Goal: Task Accomplishment & Management: Manage account settings

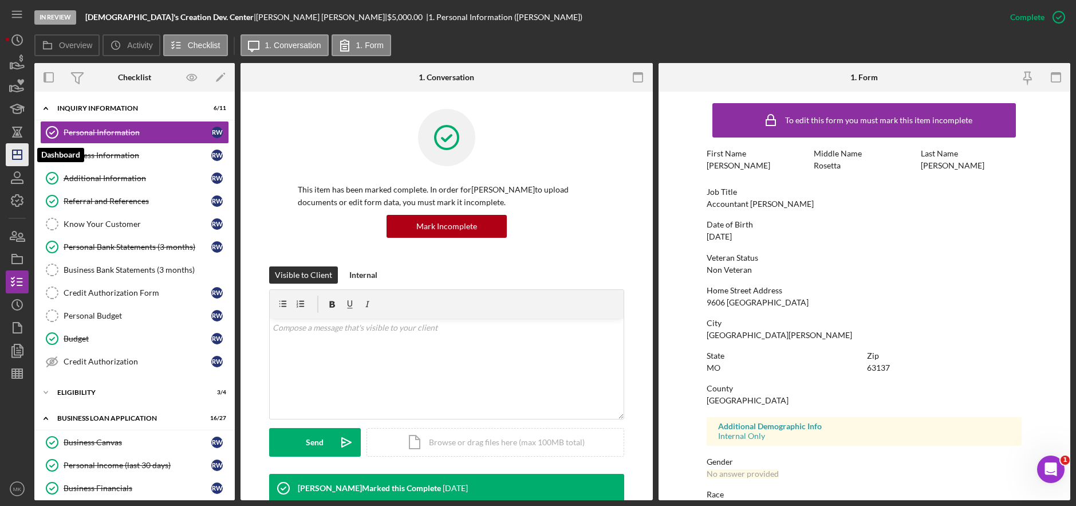
click at [25, 157] on icon "Icon/Dashboard" at bounding box center [17, 154] width 29 height 29
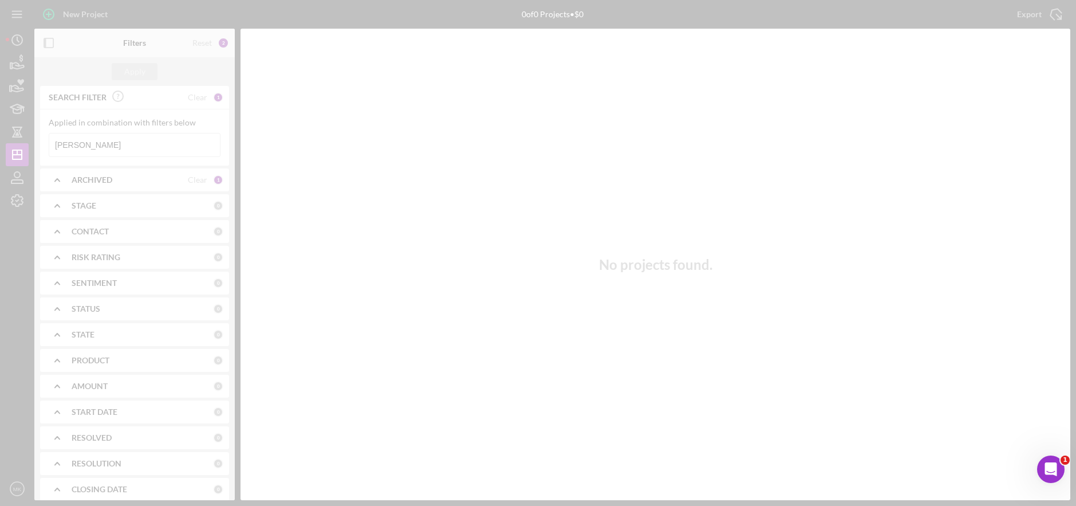
click at [123, 147] on div at bounding box center [538, 253] width 1076 height 506
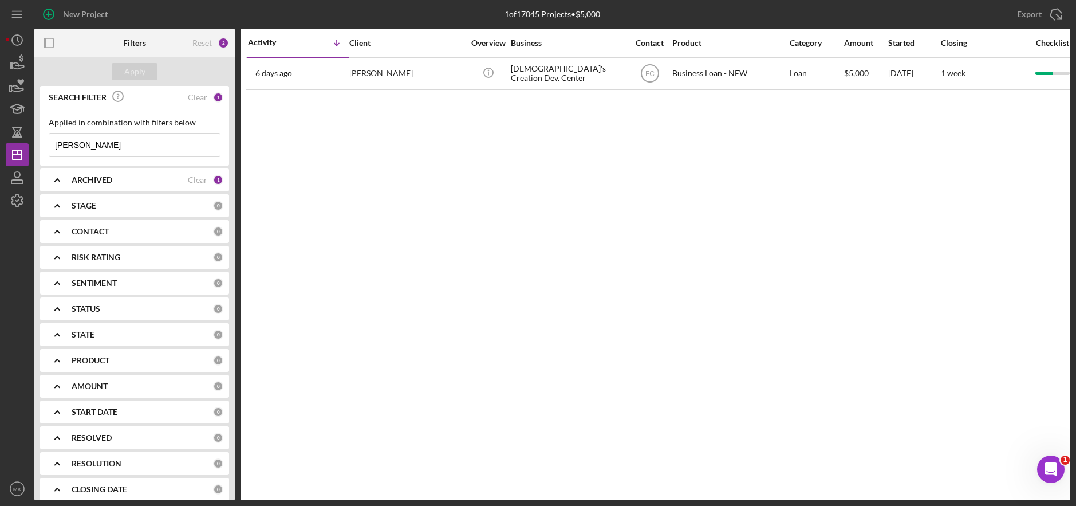
drag, startPoint x: 110, startPoint y: 145, endPoint x: -58, endPoint y: 144, distance: 167.8
click at [0, 144] on html "New Project 1 of 17045 Projects • $5,000 [PERSON_NAME] Export Icon/Export Filte…" at bounding box center [538, 253] width 1076 height 506
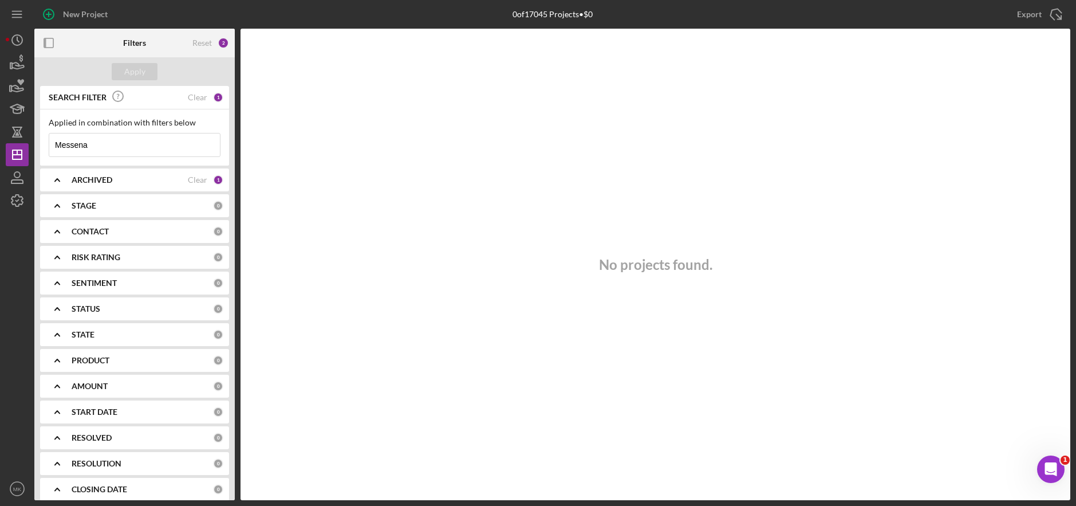
drag, startPoint x: 102, startPoint y: 143, endPoint x: -94, endPoint y: 119, distance: 197.9
click at [0, 119] on html "New Project 0 of 17045 Projects • $0 [PERSON_NAME] Export Icon/Export Filters R…" at bounding box center [538, 253] width 1076 height 506
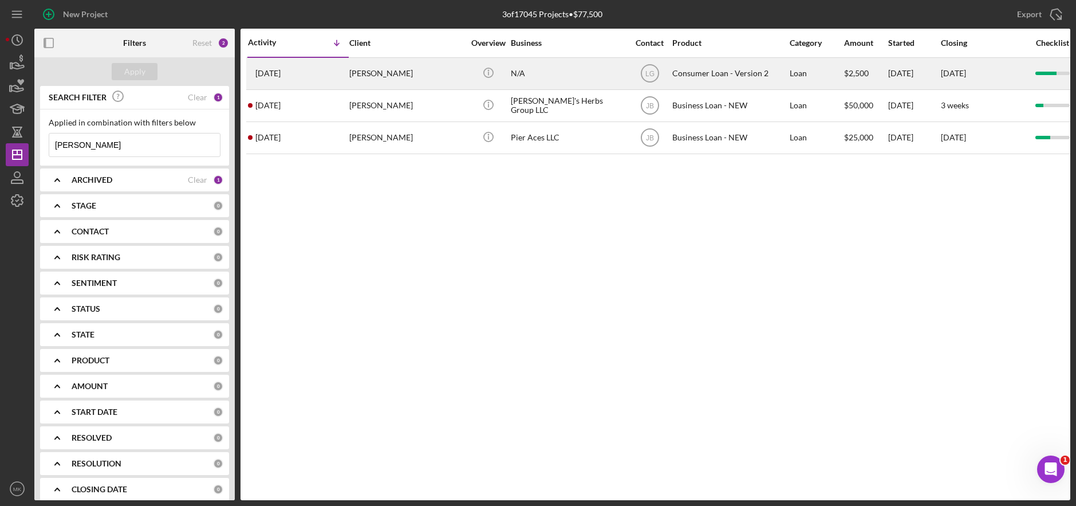
type input "[PERSON_NAME]"
click at [401, 80] on div "[PERSON_NAME]" at bounding box center [406, 73] width 115 height 30
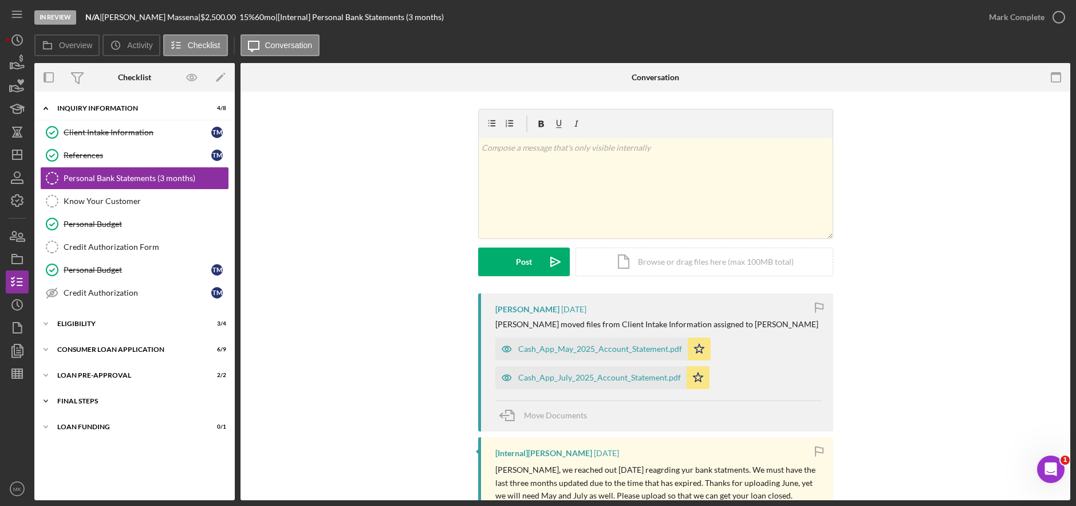
click at [85, 402] on div "FINAL STEPS" at bounding box center [138, 400] width 163 height 7
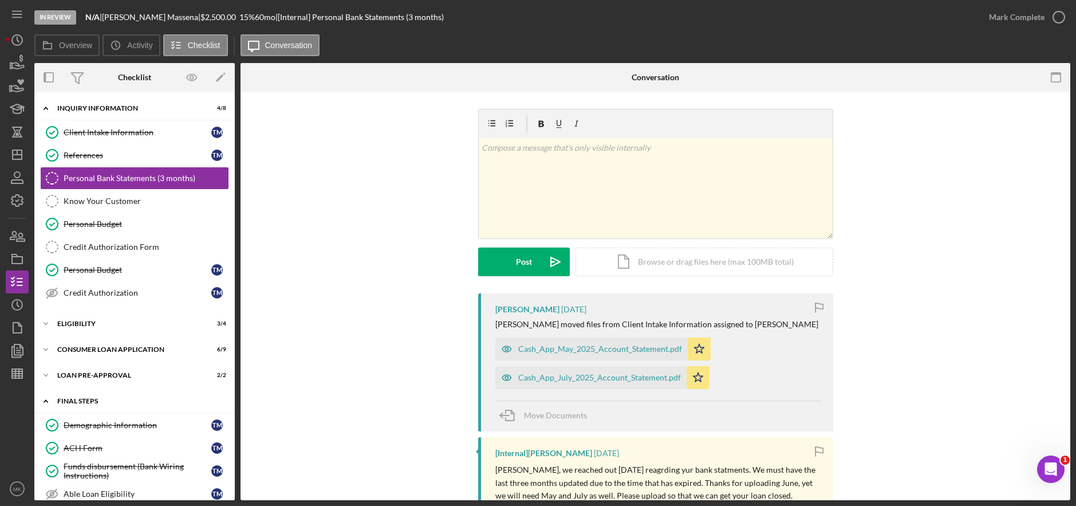
scroll to position [180, 0]
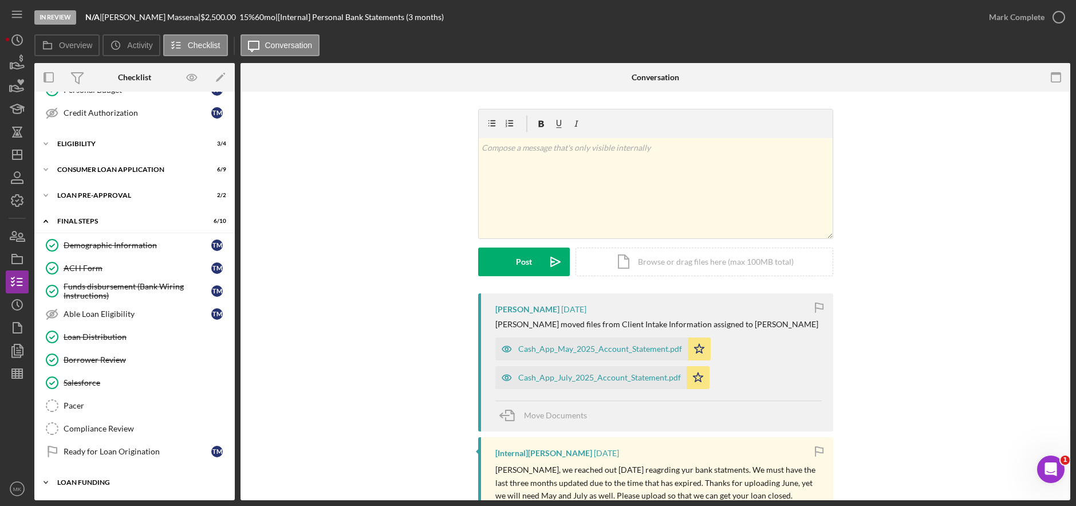
click at [73, 486] on div "Icon/Expander Loan Funding 0 / 1" at bounding box center [134, 482] width 200 height 23
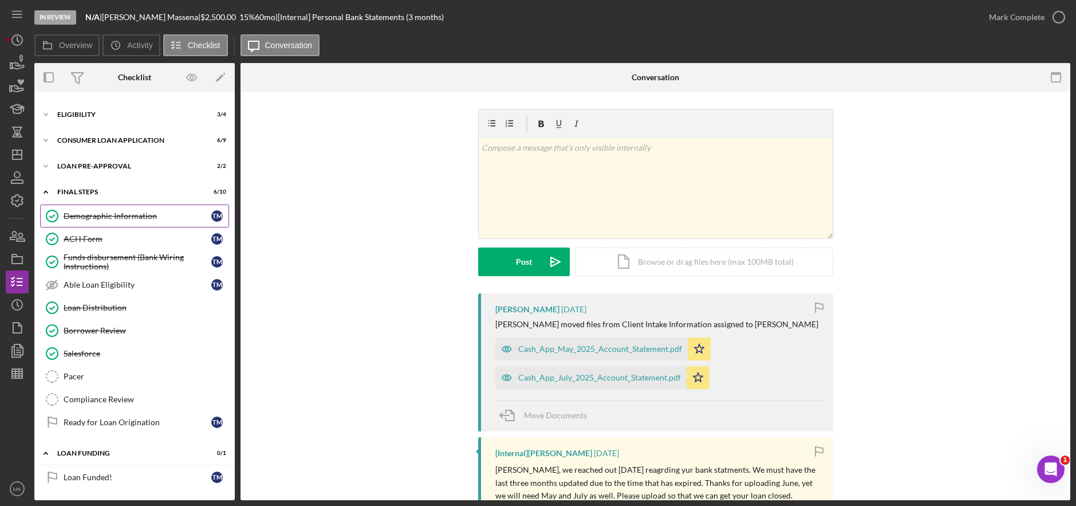
scroll to position [152, 0]
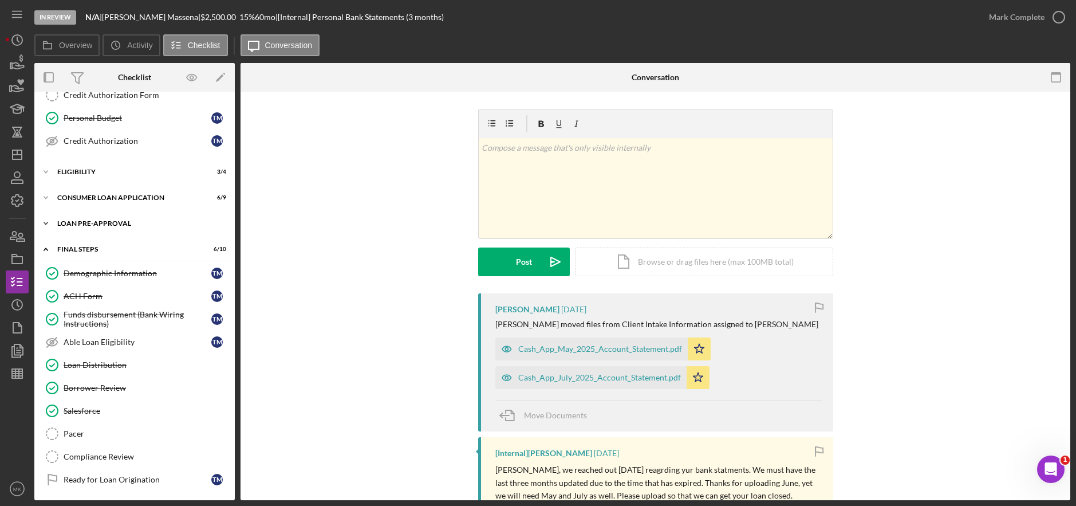
click at [89, 217] on div "Icon/Expander Loan Pre-Approval 2 / 2" at bounding box center [134, 223] width 200 height 23
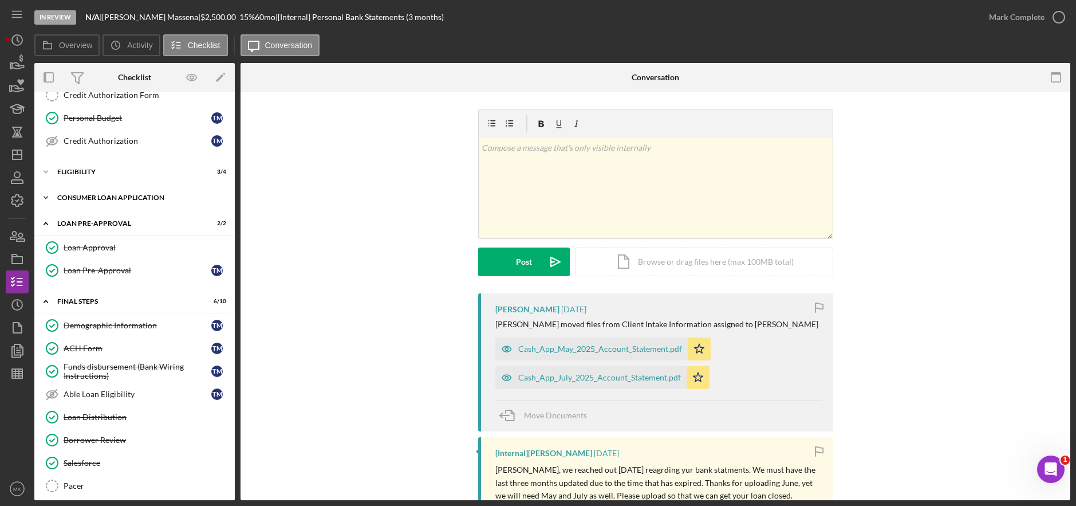
click at [82, 196] on div "Consumer Loan Application" at bounding box center [138, 197] width 163 height 7
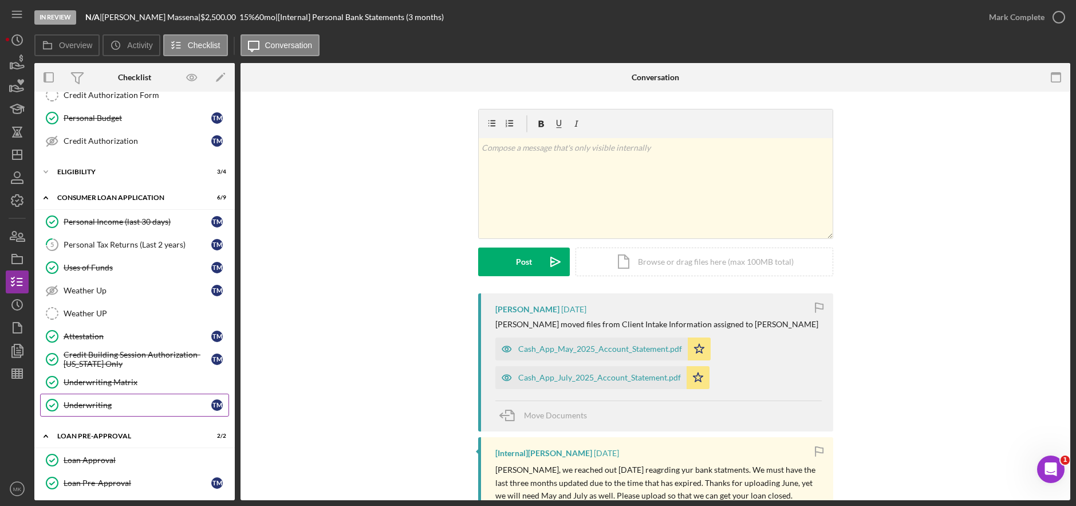
click at [110, 409] on div "Underwriting" at bounding box center [138, 404] width 148 height 9
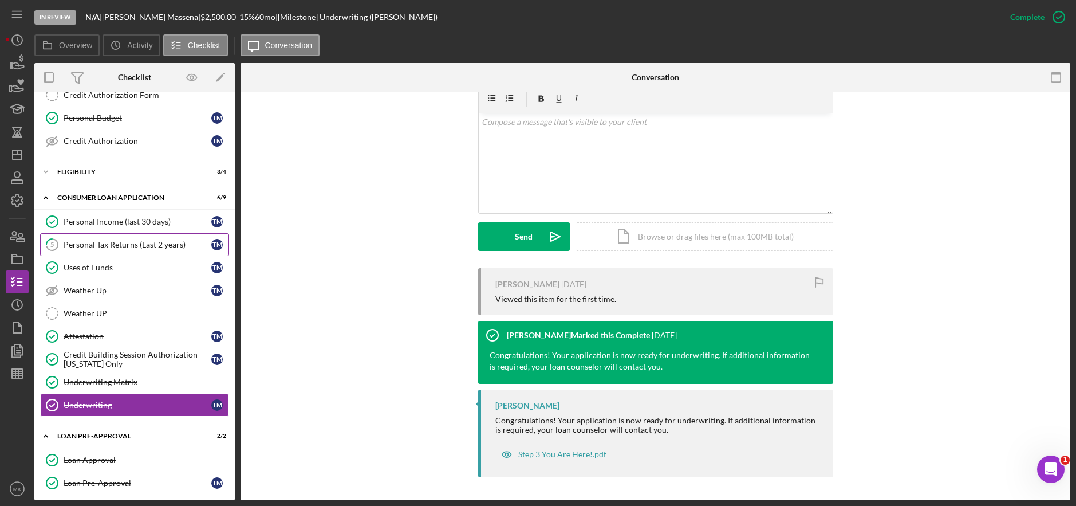
scroll to position [37, 0]
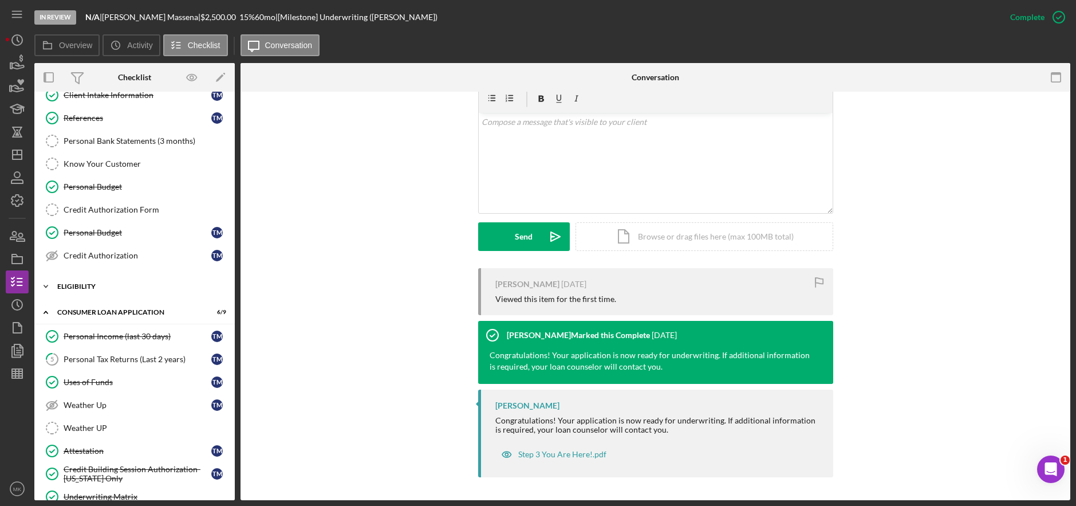
click at [83, 290] on div "Icon/Expander Eligibility 3 / 4" at bounding box center [134, 286] width 200 height 23
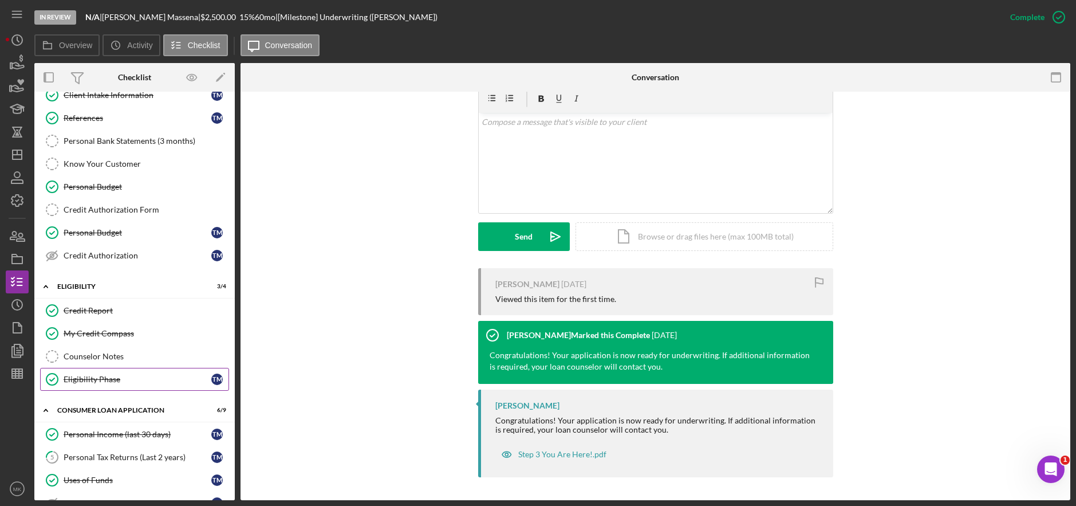
scroll to position [0, 0]
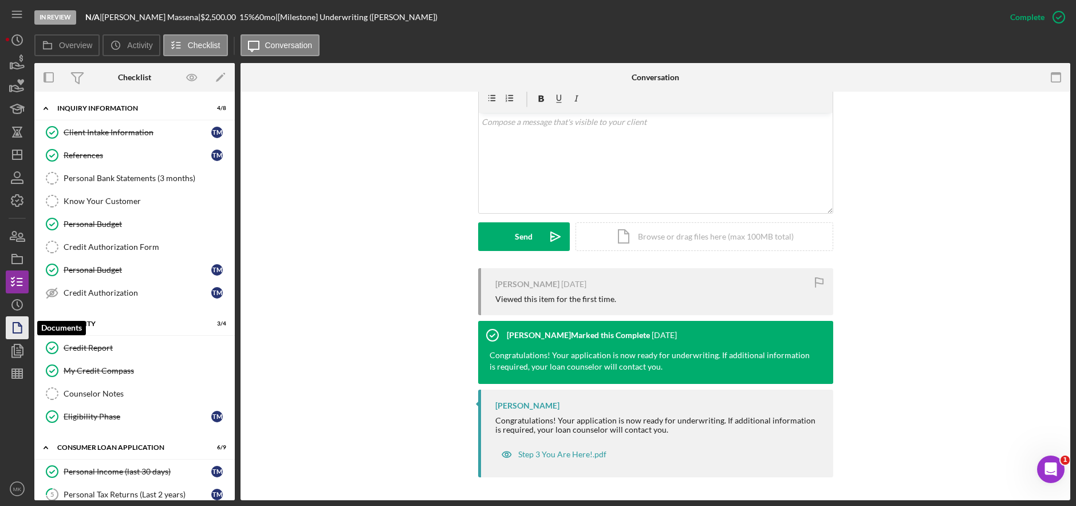
click at [18, 336] on icon "button" at bounding box center [17, 327] width 29 height 29
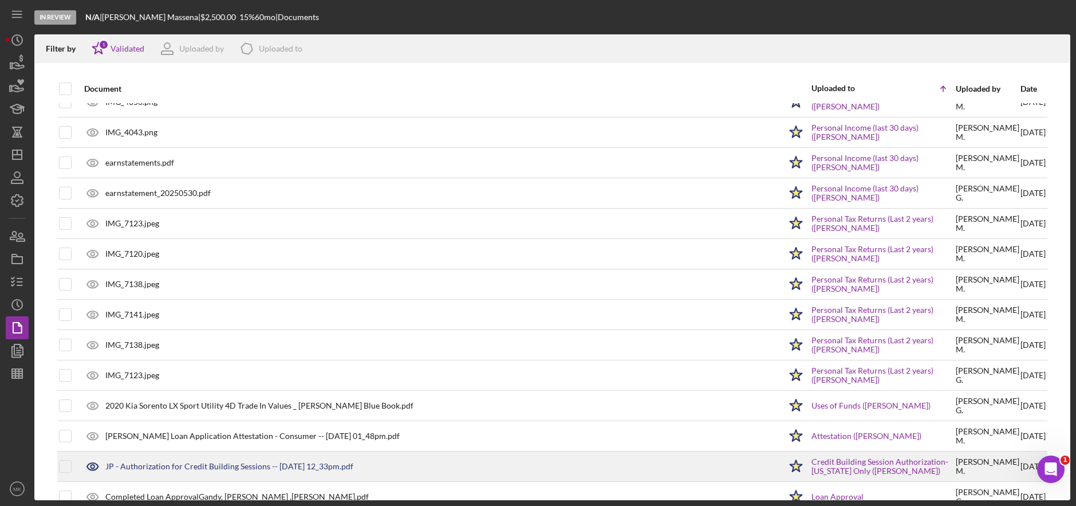
scroll to position [344, 0]
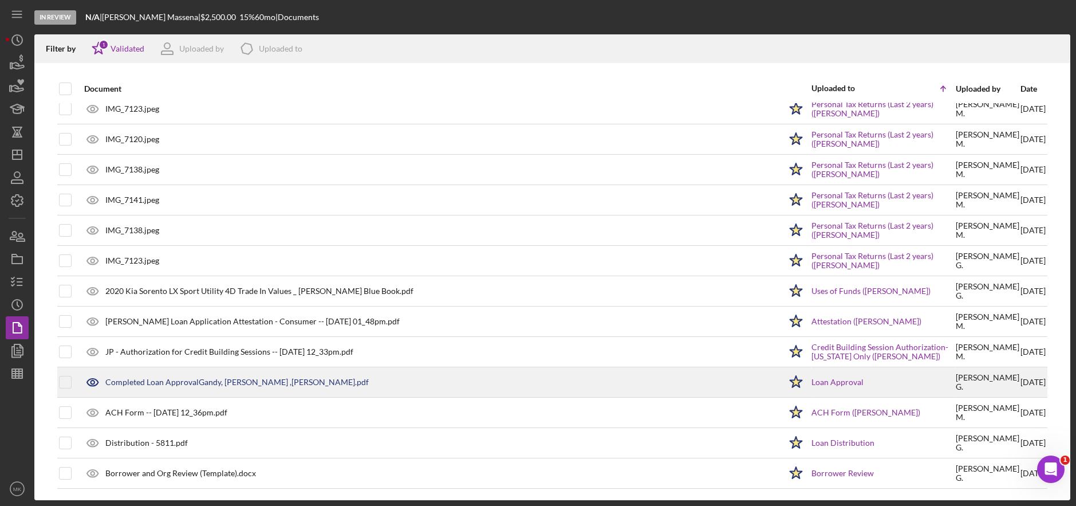
click at [167, 377] on div "Completed Loan ApprovalGandy, [PERSON_NAME] ,[PERSON_NAME].pdf" at bounding box center [236, 381] width 263 height 9
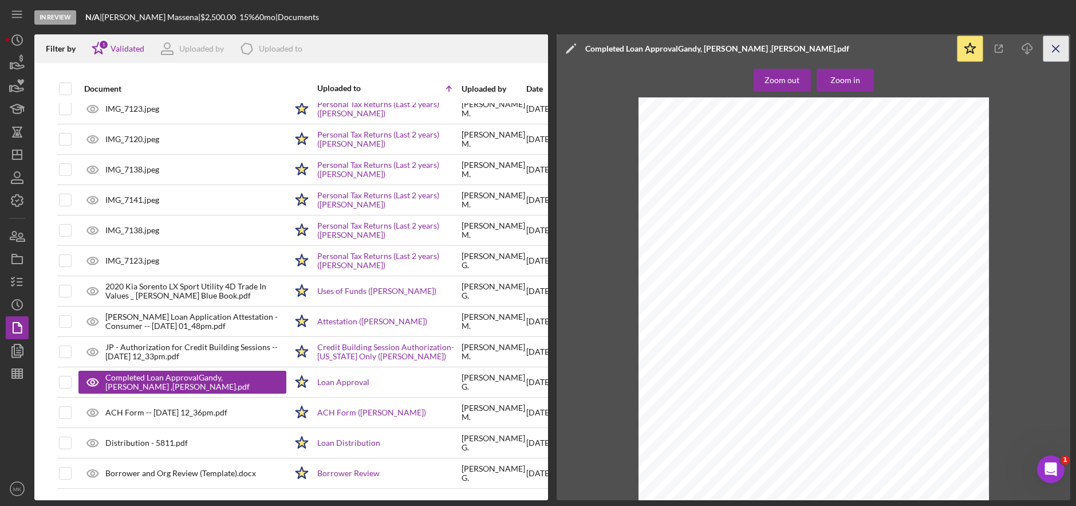
click at [1056, 48] on line "button" at bounding box center [1055, 48] width 6 height 6
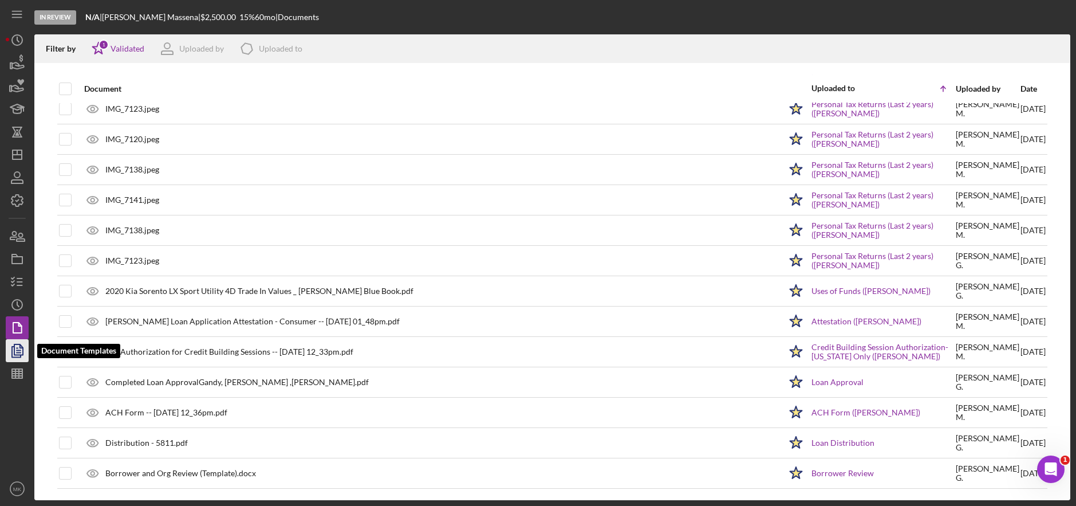
click at [20, 354] on polygon "button" at bounding box center [18, 349] width 9 height 10
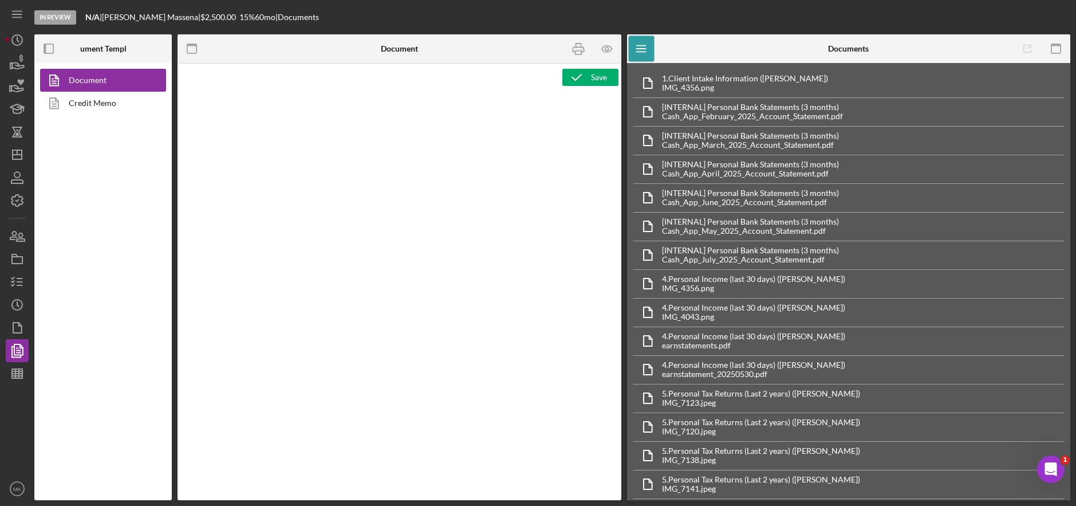
type textarea "<h1>Wiring Instructions</h1> <p style="text-align: left">Borrower Name:&nbsp; <…"
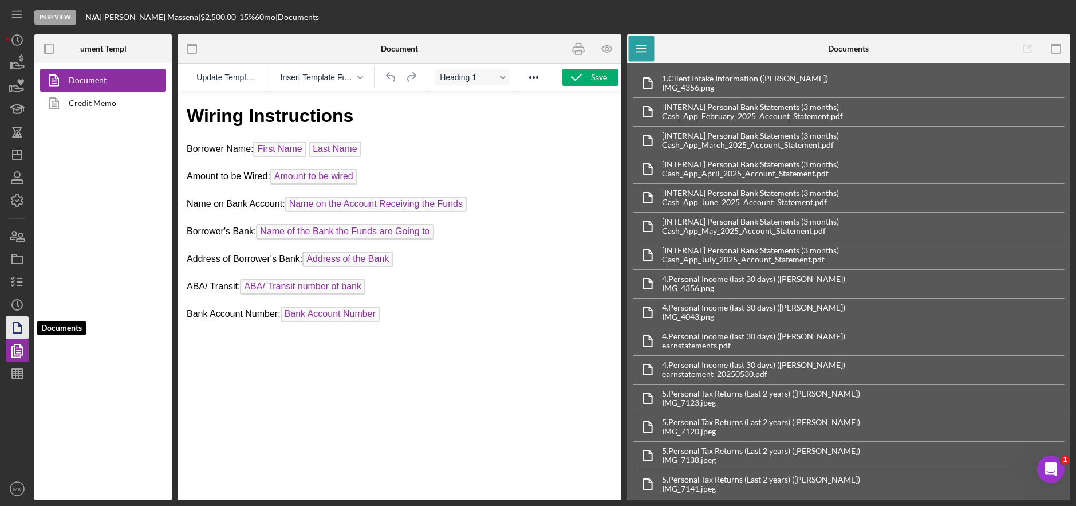
click at [9, 325] on icon "button" at bounding box center [17, 327] width 29 height 29
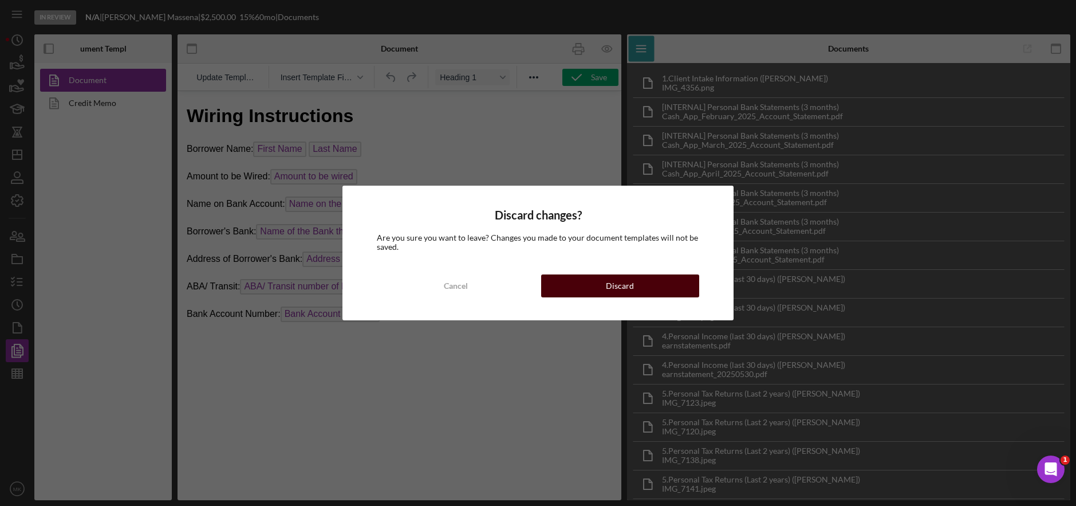
click at [618, 291] on div "Discard" at bounding box center [620, 285] width 28 height 23
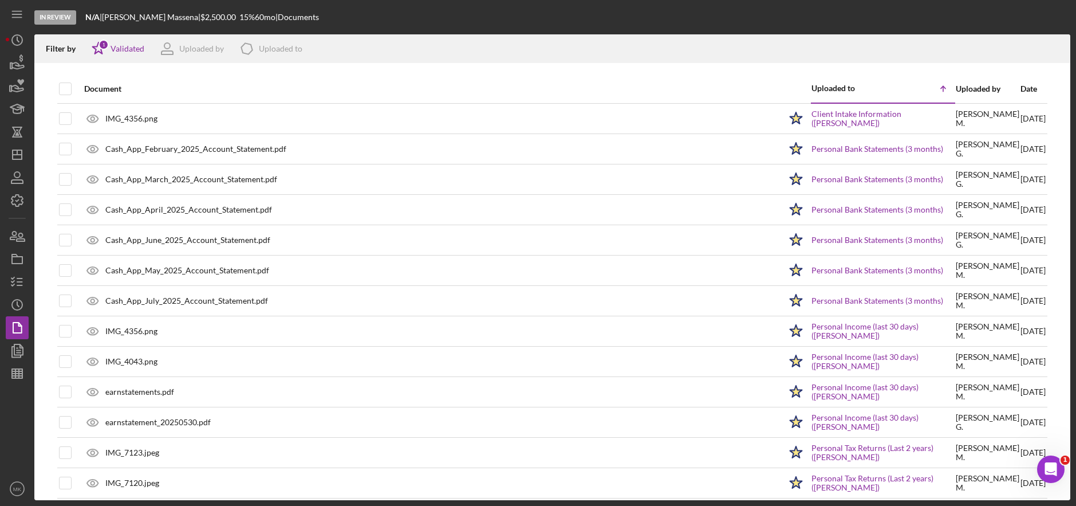
scroll to position [344, 0]
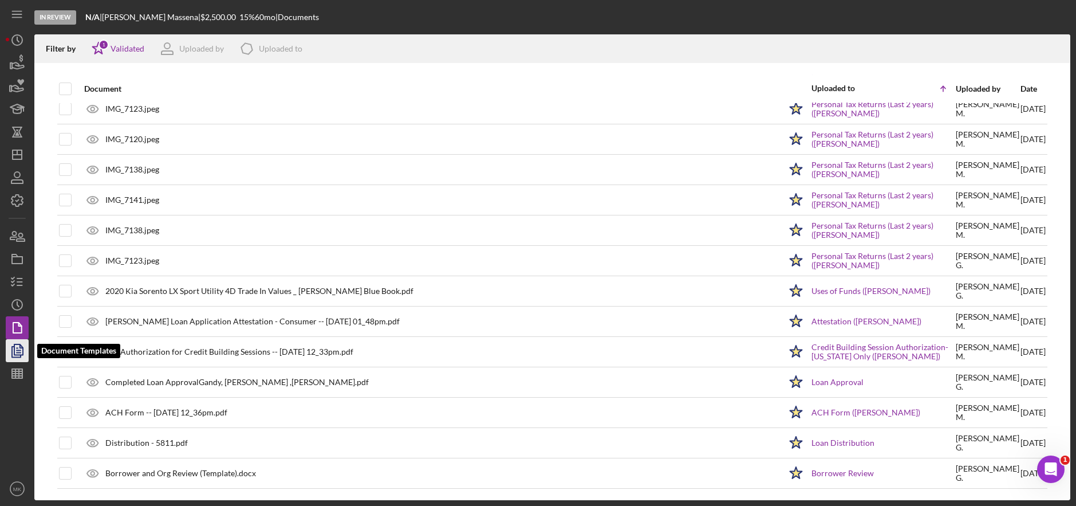
click at [18, 353] on icon "button" at bounding box center [17, 350] width 29 height 29
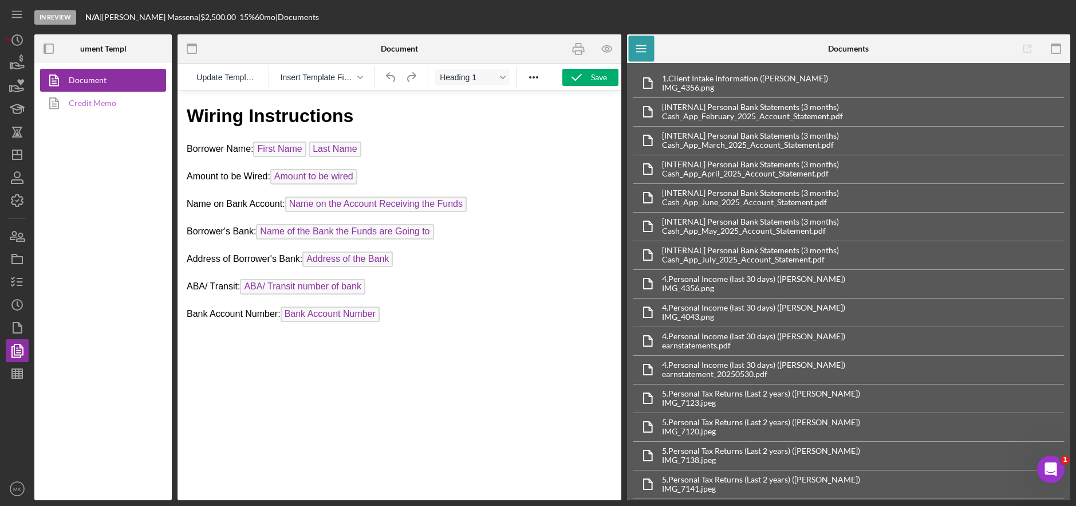
click at [92, 108] on link "Credit Memo" at bounding box center [100, 103] width 120 height 23
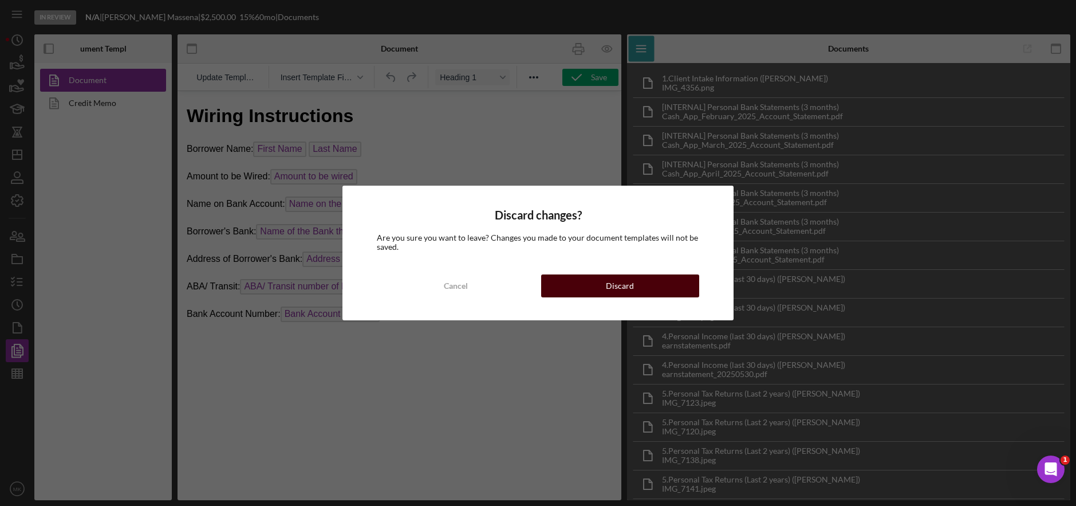
click at [613, 289] on div "Discard" at bounding box center [620, 285] width 28 height 23
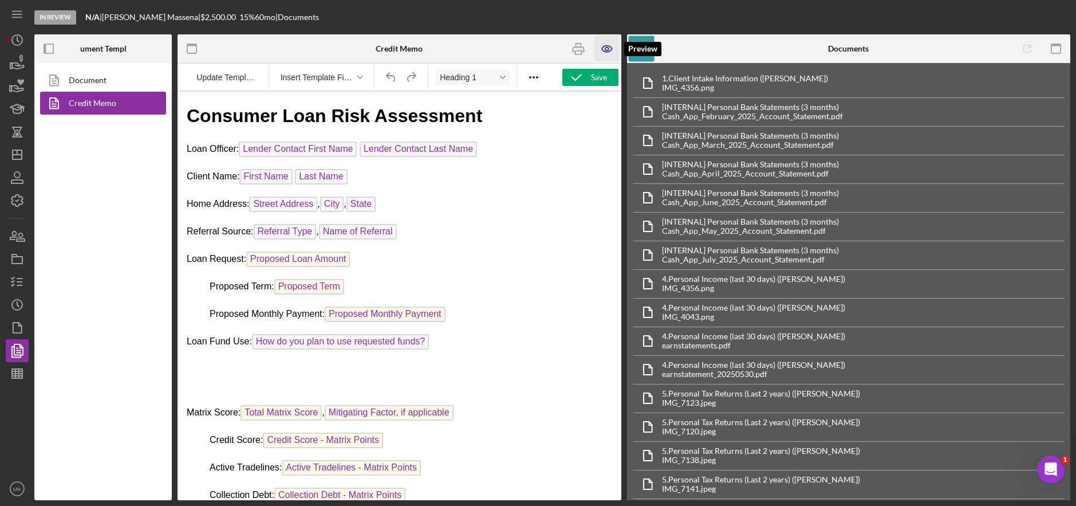
click at [610, 49] on icon "button" at bounding box center [607, 49] width 26 height 26
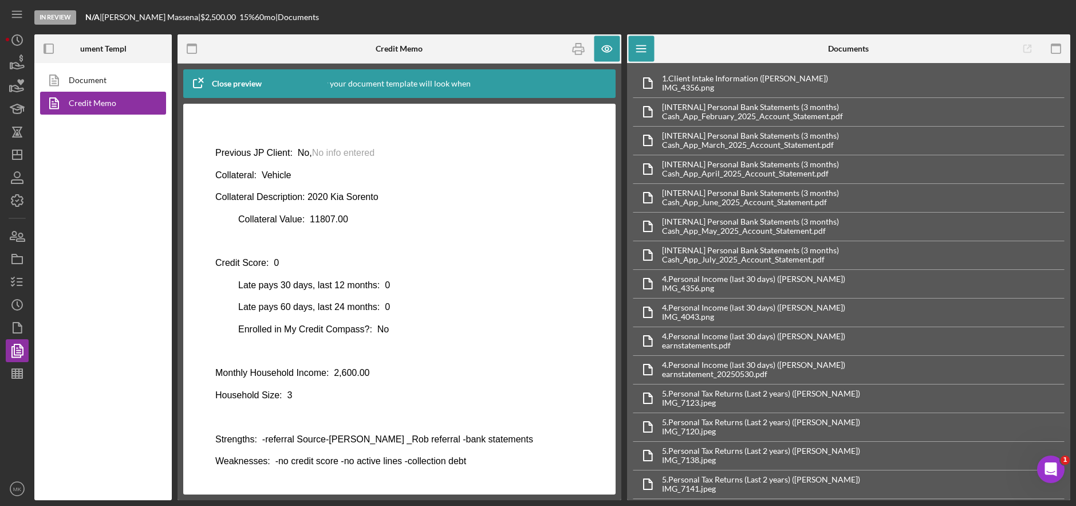
scroll to position [496, 0]
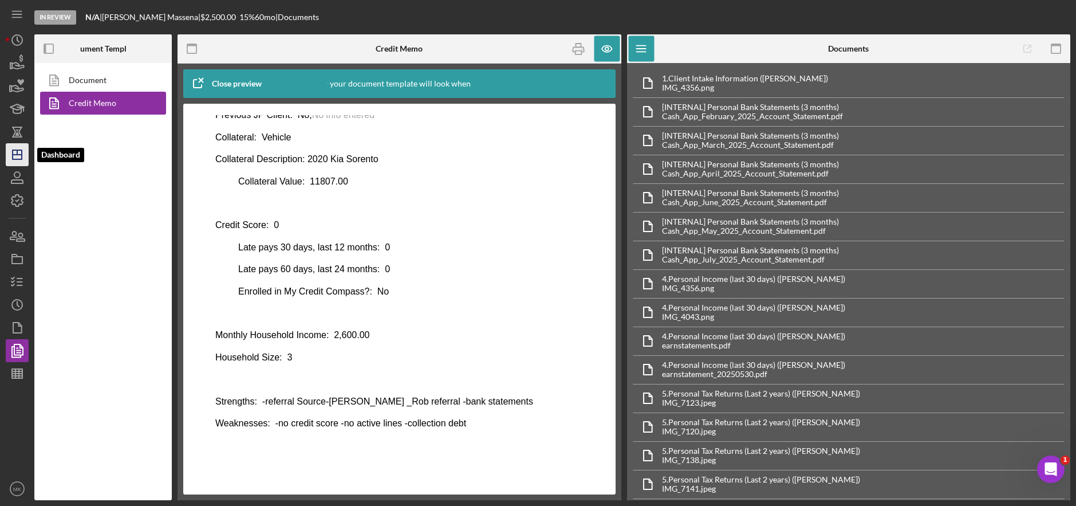
click at [18, 153] on icon "Icon/Dashboard" at bounding box center [17, 154] width 29 height 29
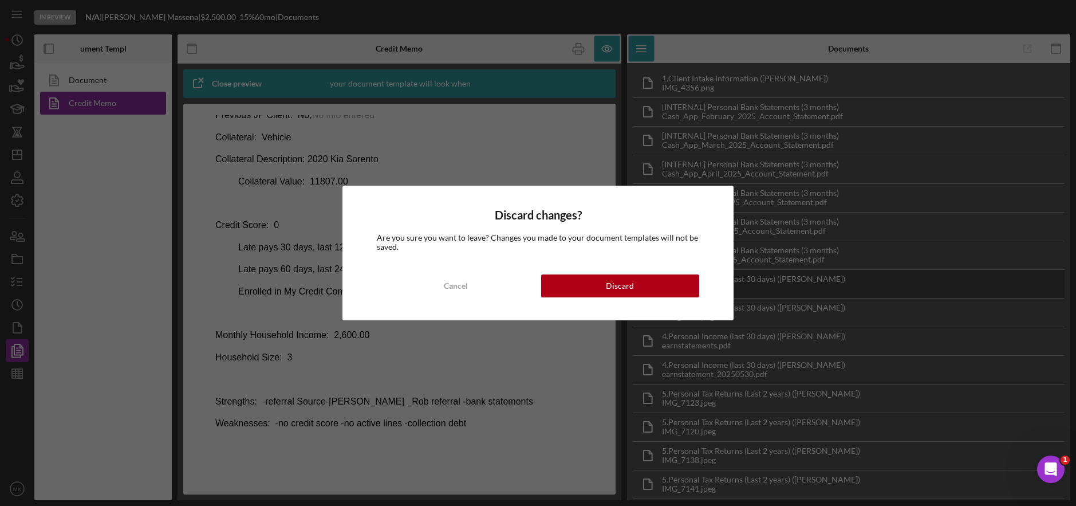
drag, startPoint x: 636, startPoint y: 278, endPoint x: 636, endPoint y: 288, distance: 9.8
click at [636, 286] on button "Discard" at bounding box center [620, 285] width 159 height 23
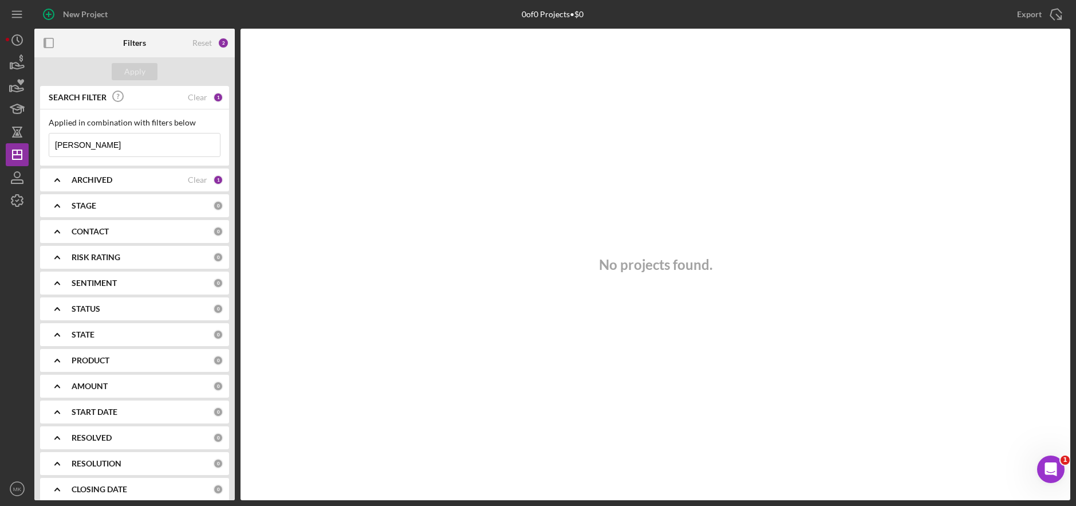
click at [634, 290] on div "No projects found." at bounding box center [655, 264] width 830 height 471
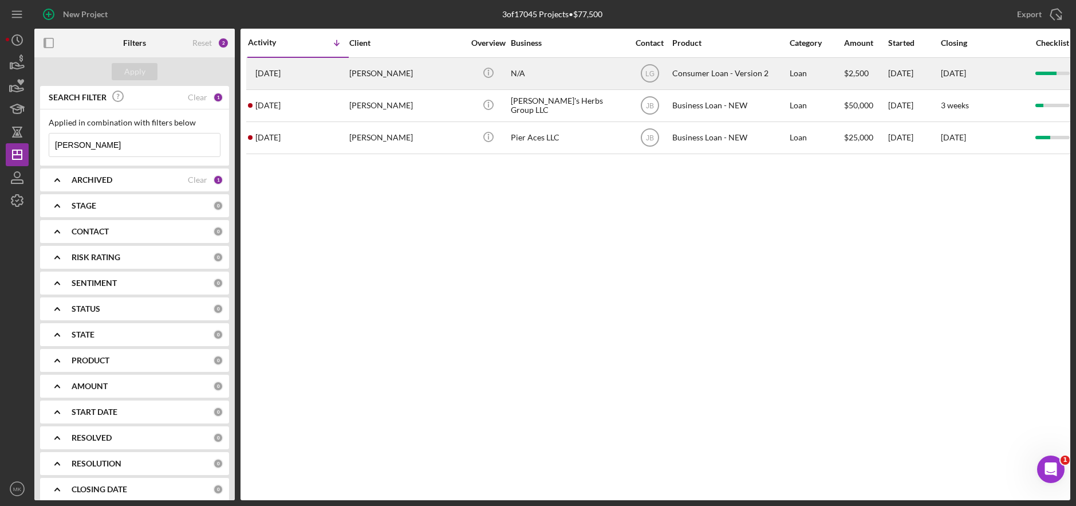
click at [436, 72] on div "[PERSON_NAME]" at bounding box center [406, 73] width 115 height 30
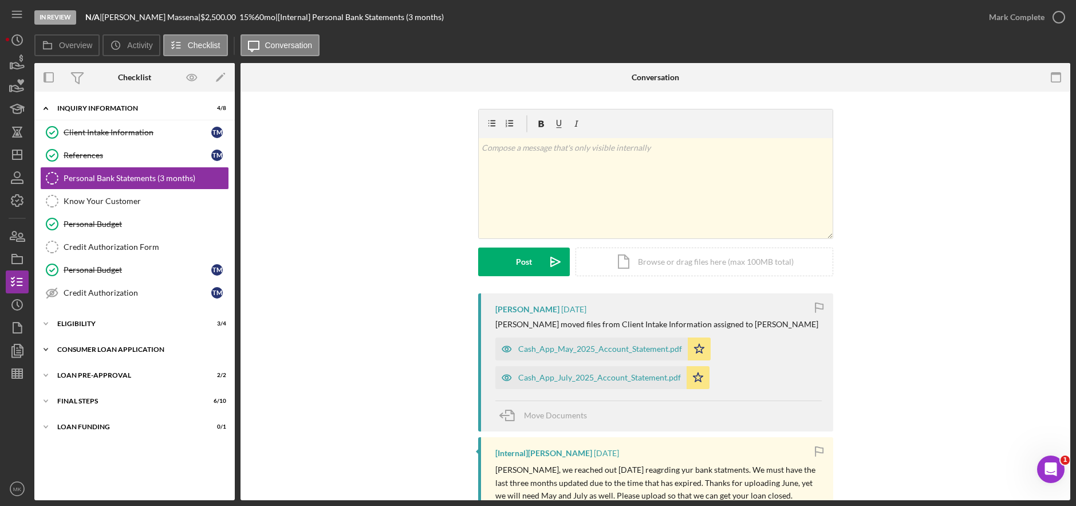
click at [86, 348] on div "Consumer Loan Application" at bounding box center [138, 349] width 163 height 7
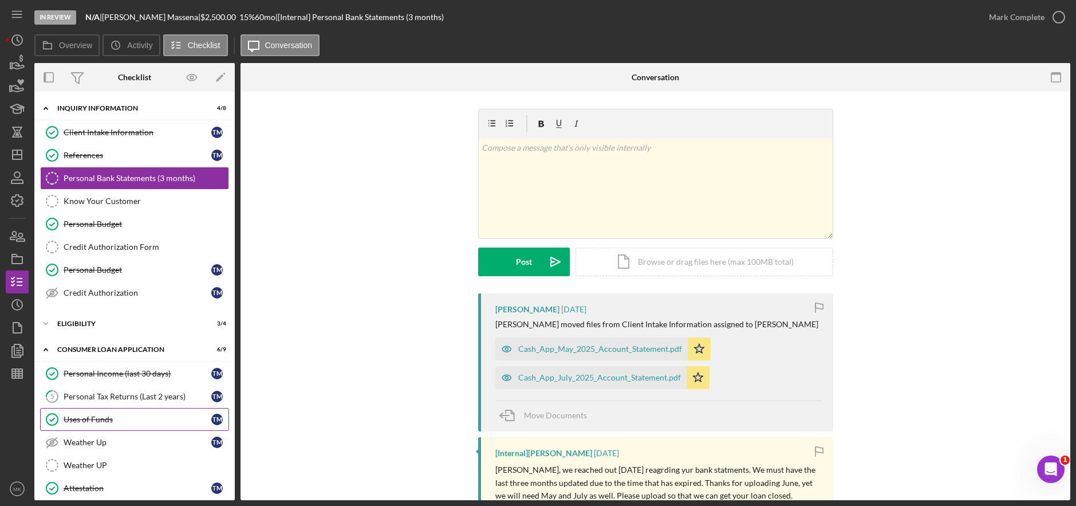
scroll to position [157, 0]
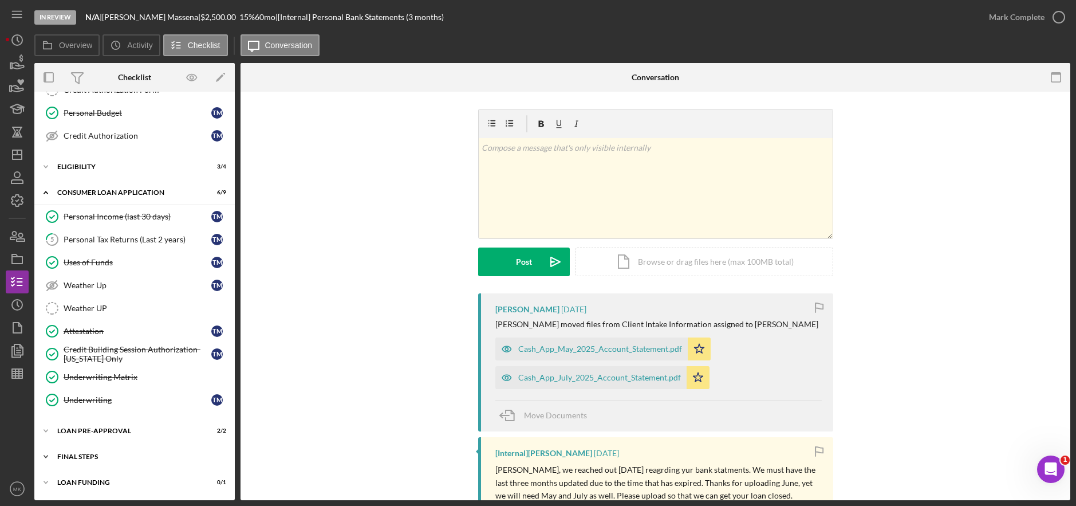
click at [126, 453] on div "FINAL STEPS" at bounding box center [138, 456] width 163 height 7
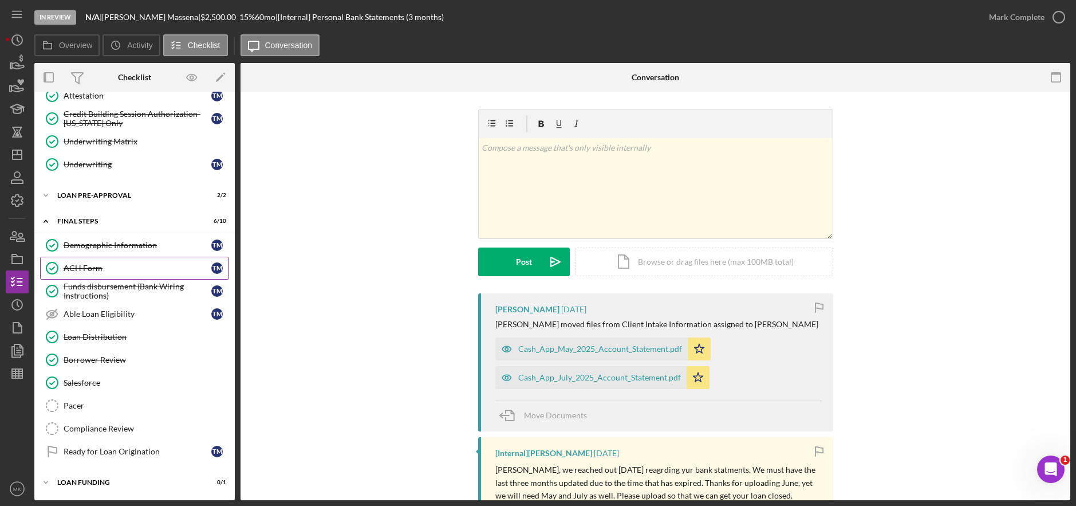
scroll to position [335, 0]
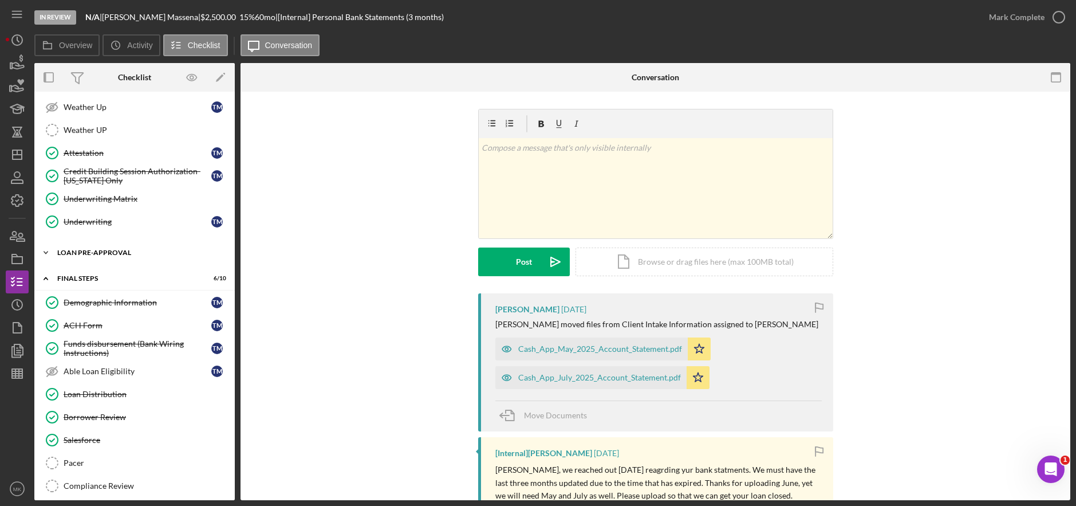
click at [123, 250] on div "Loan Pre-Approval" at bounding box center [138, 252] width 163 height 7
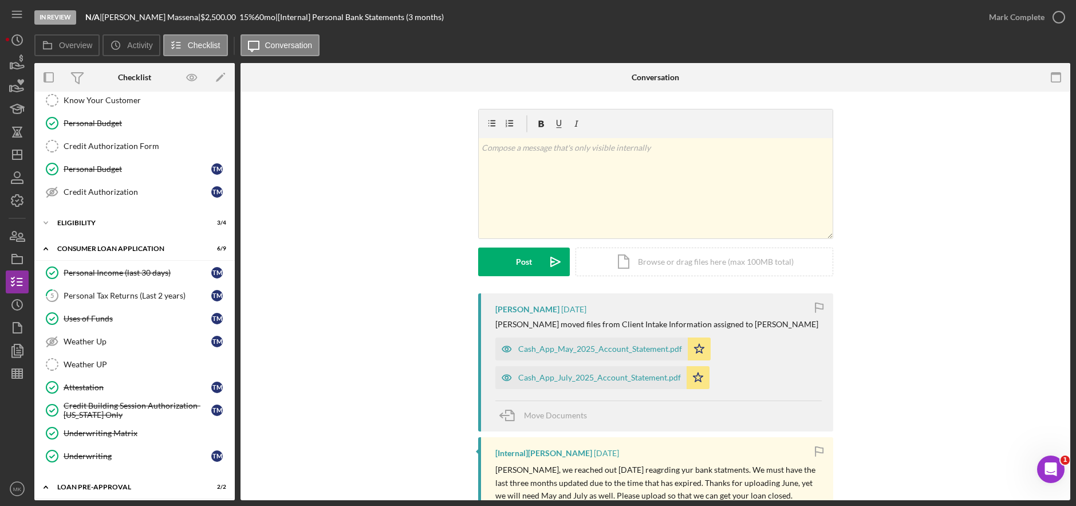
scroll to position [0, 0]
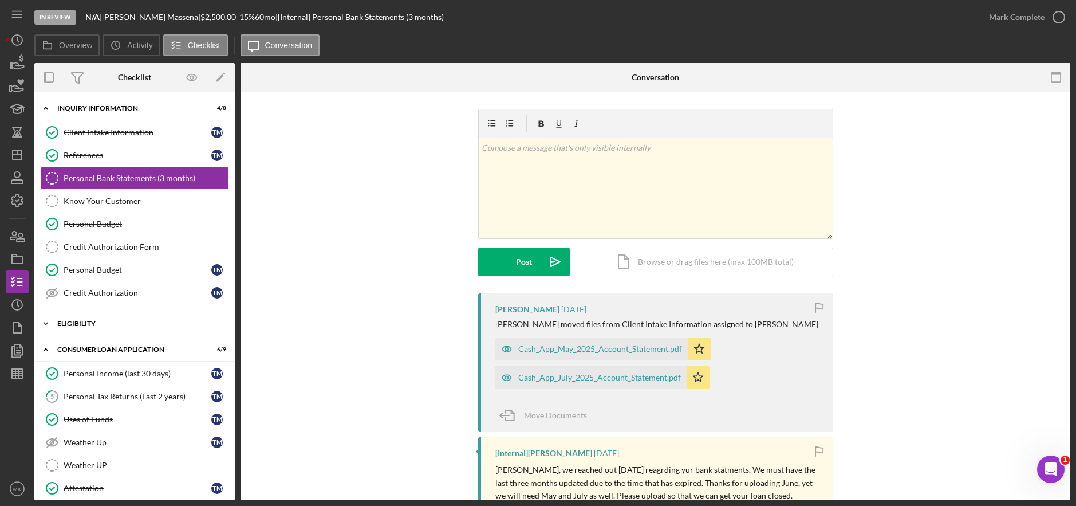
click at [84, 326] on div "Eligibility" at bounding box center [138, 323] width 163 height 7
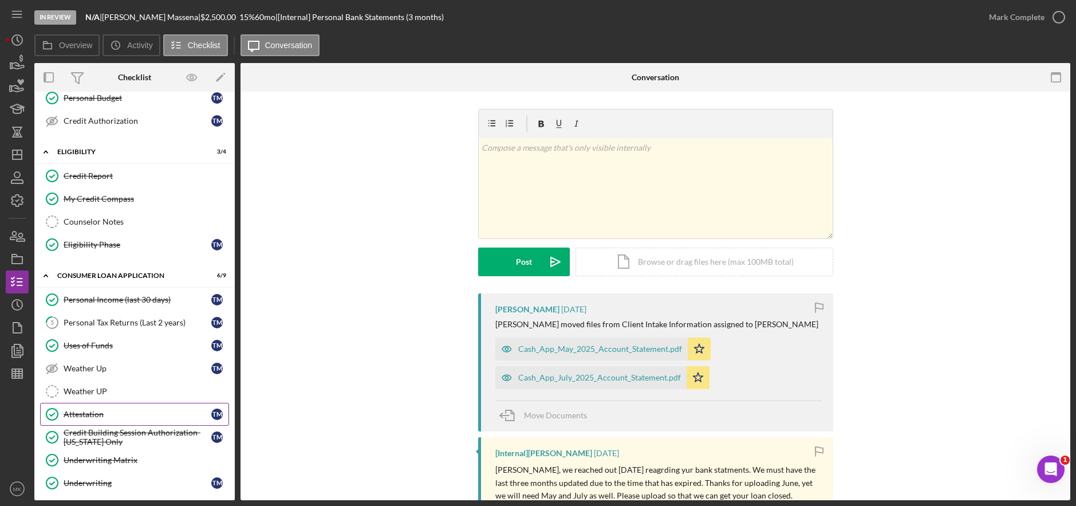
scroll to position [229, 0]
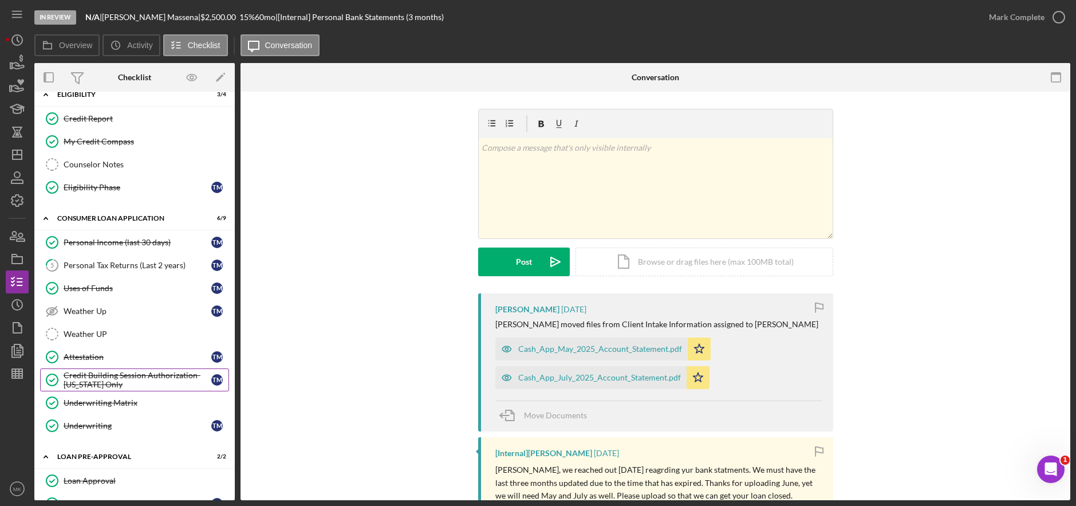
click at [114, 377] on div "Credit Building Session Authorization- [US_STATE] Only" at bounding box center [138, 379] width 148 height 18
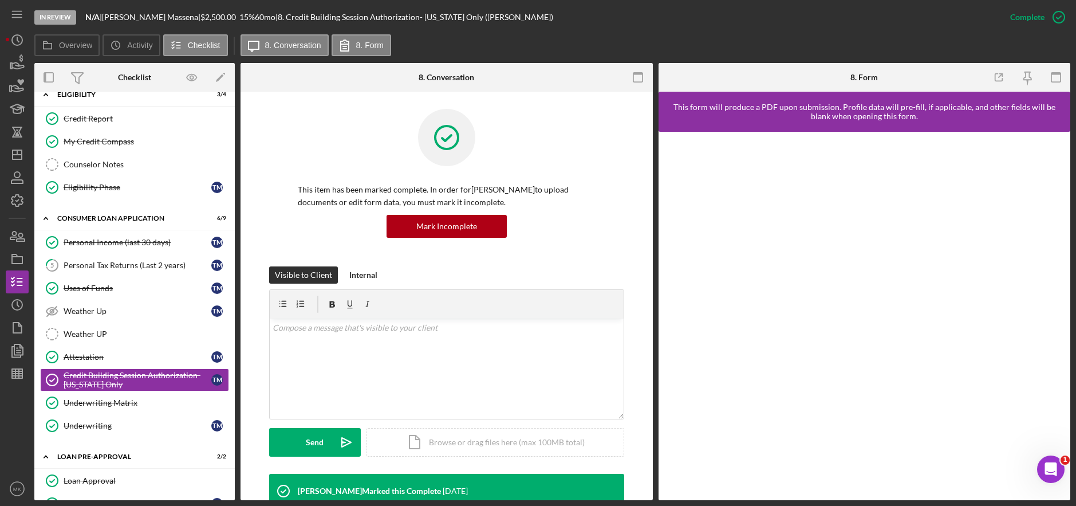
scroll to position [344, 0]
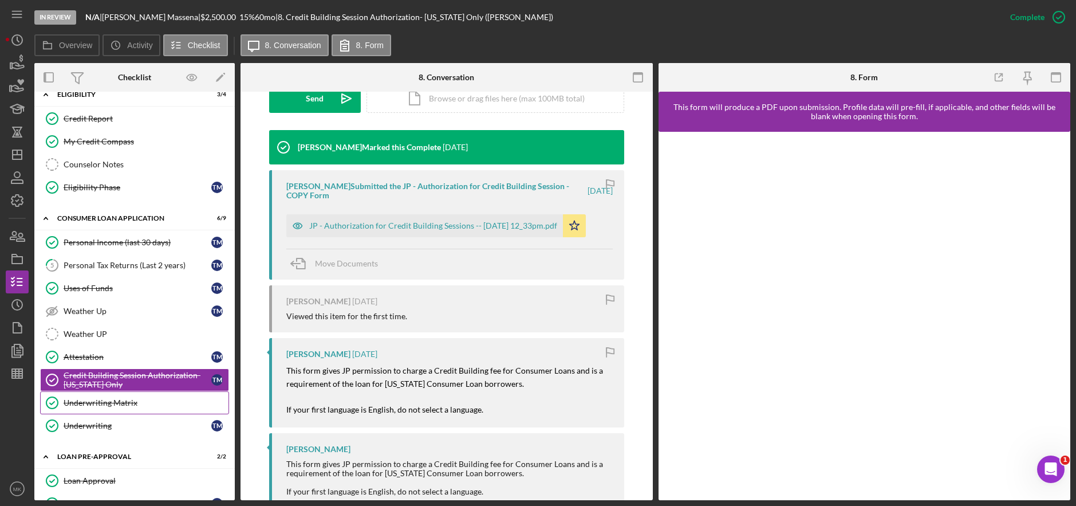
click at [129, 399] on div "Underwriting Matrix" at bounding box center [146, 402] width 165 height 9
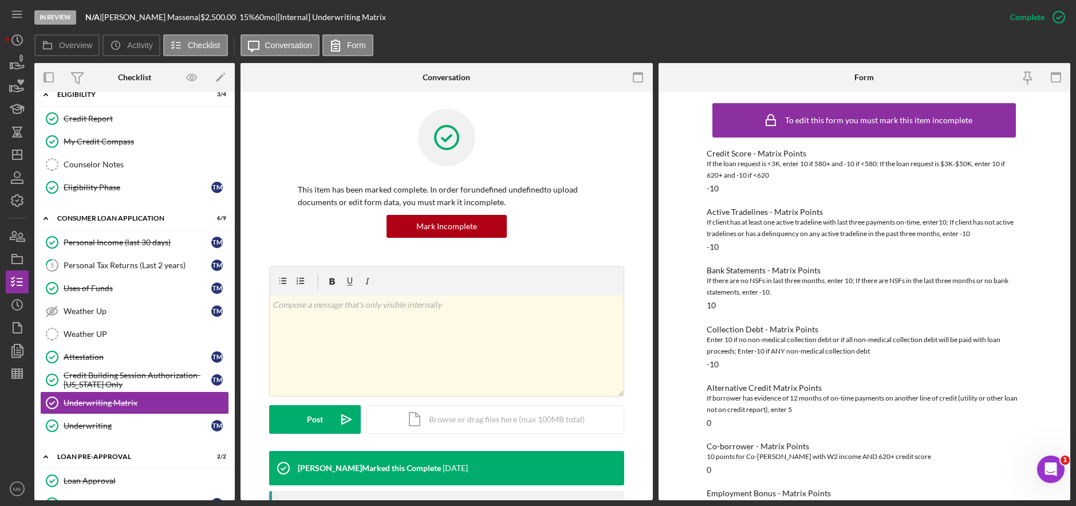
scroll to position [188, 0]
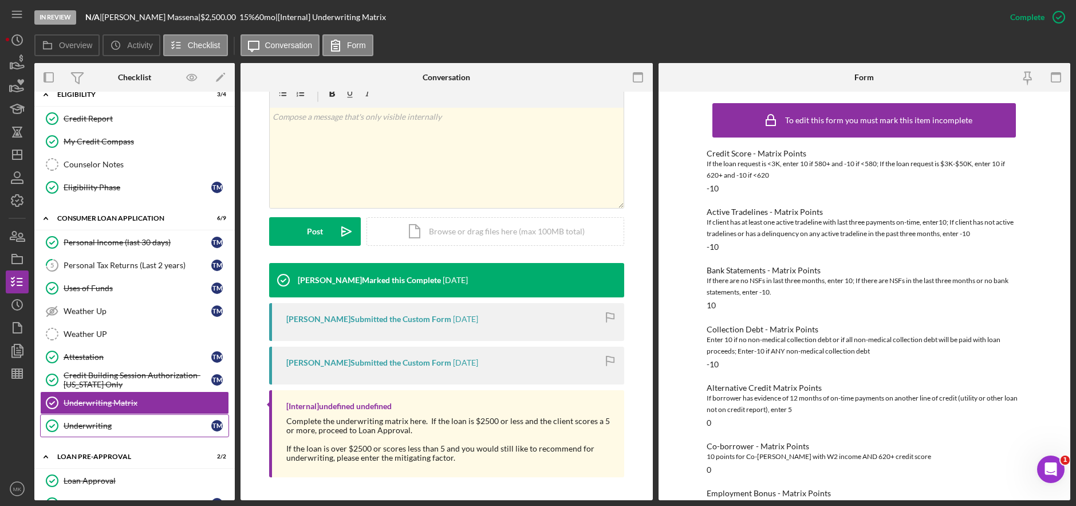
click at [94, 427] on div "Underwriting" at bounding box center [138, 425] width 148 height 9
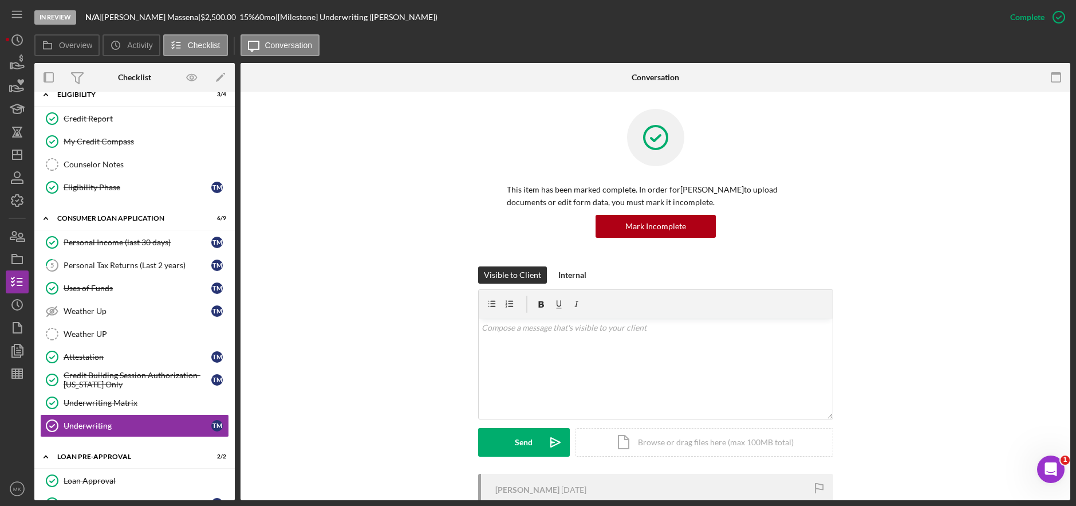
scroll to position [206, 0]
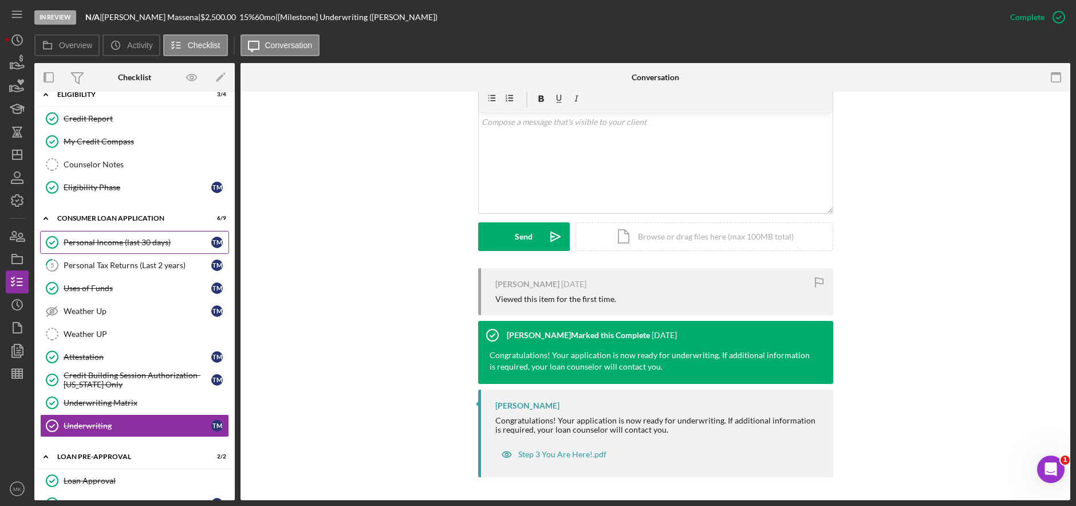
click at [111, 244] on div "Personal Income (last 30 days)" at bounding box center [138, 242] width 148 height 9
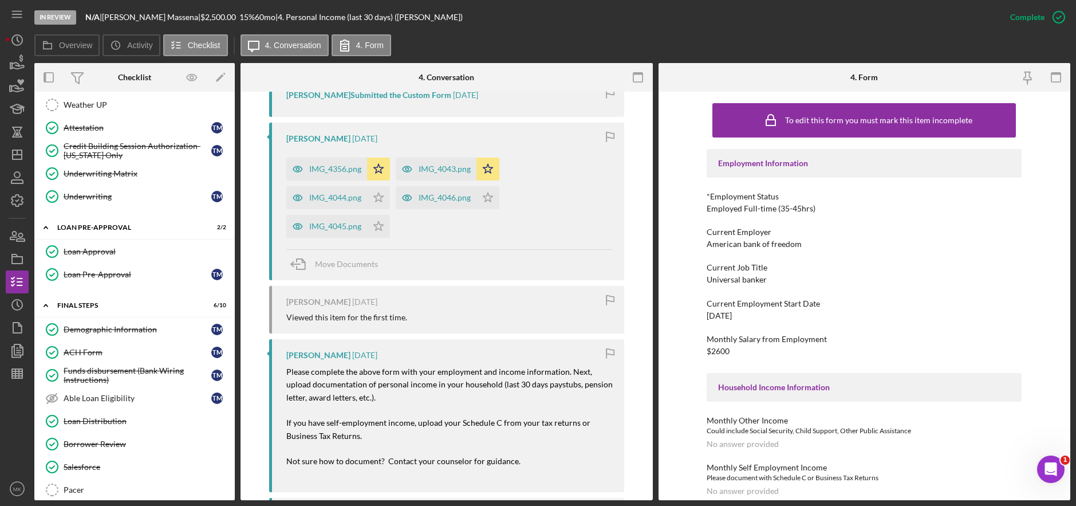
scroll to position [542, 0]
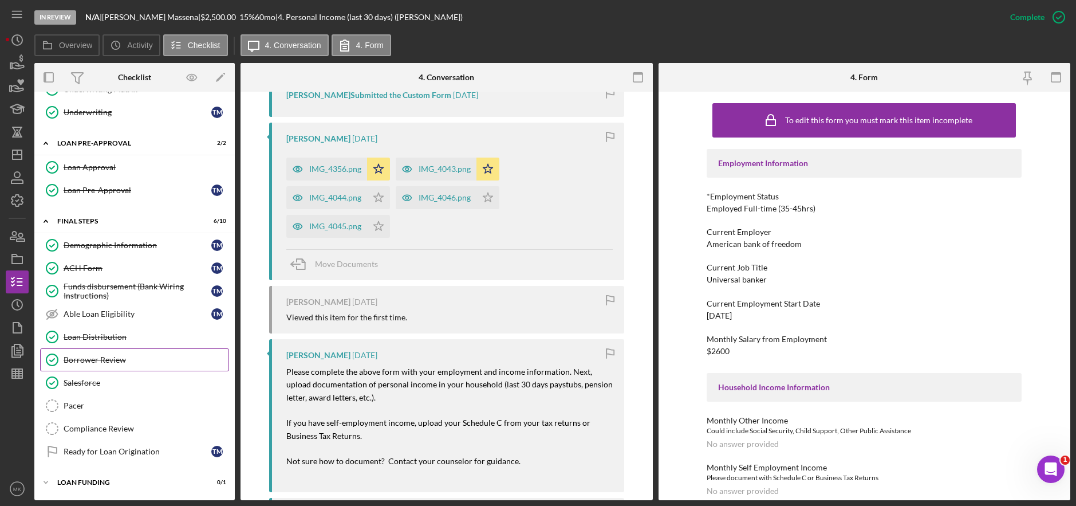
click at [105, 365] on link "Borrower Review Borrower Review" at bounding box center [134, 359] width 189 height 23
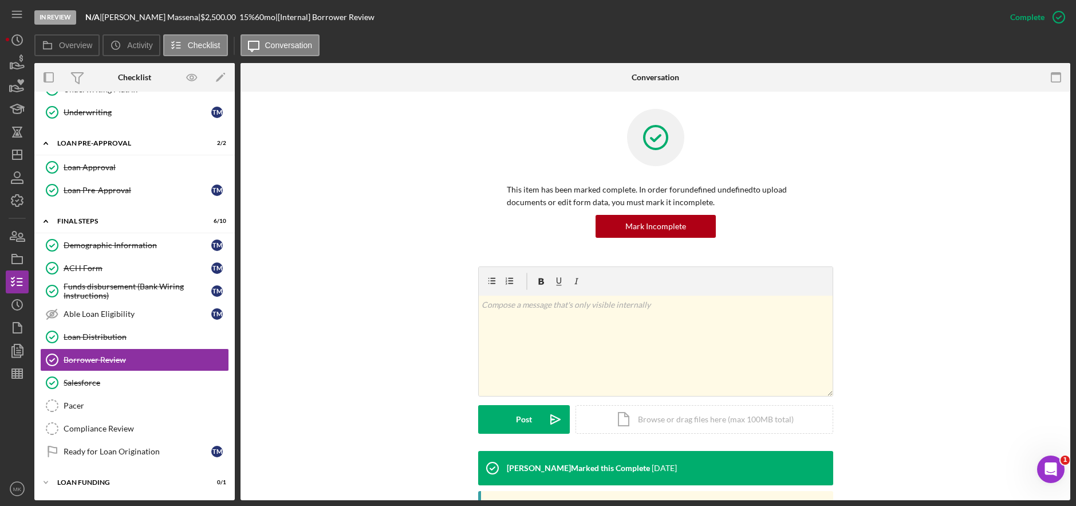
scroll to position [198, 0]
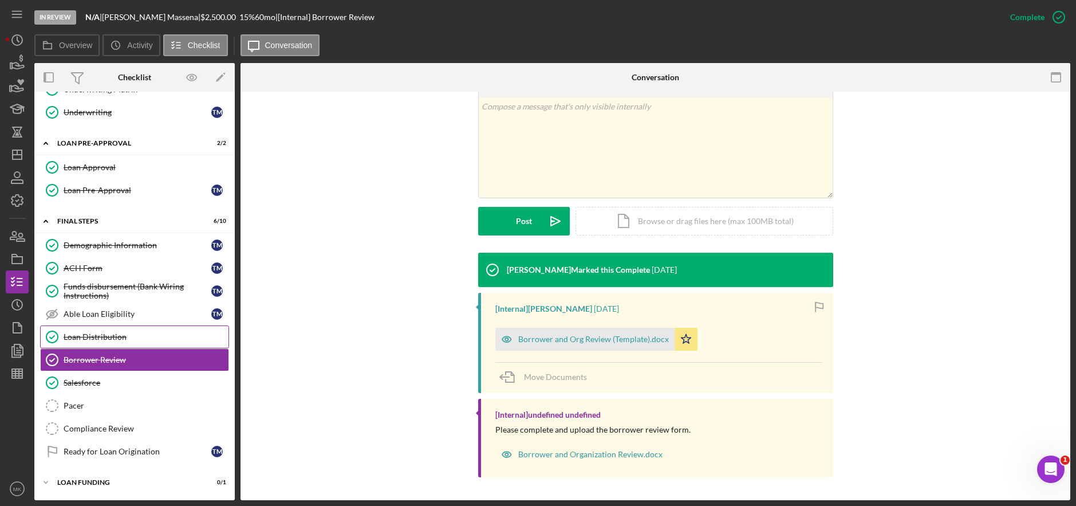
click at [120, 337] on div "Loan Distribution" at bounding box center [146, 336] width 165 height 9
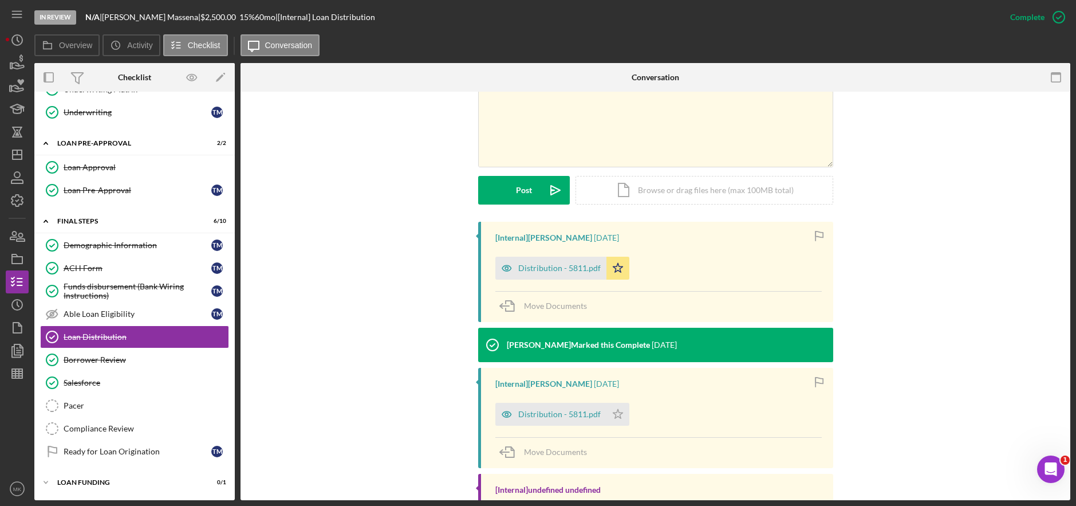
scroll to position [304, 0]
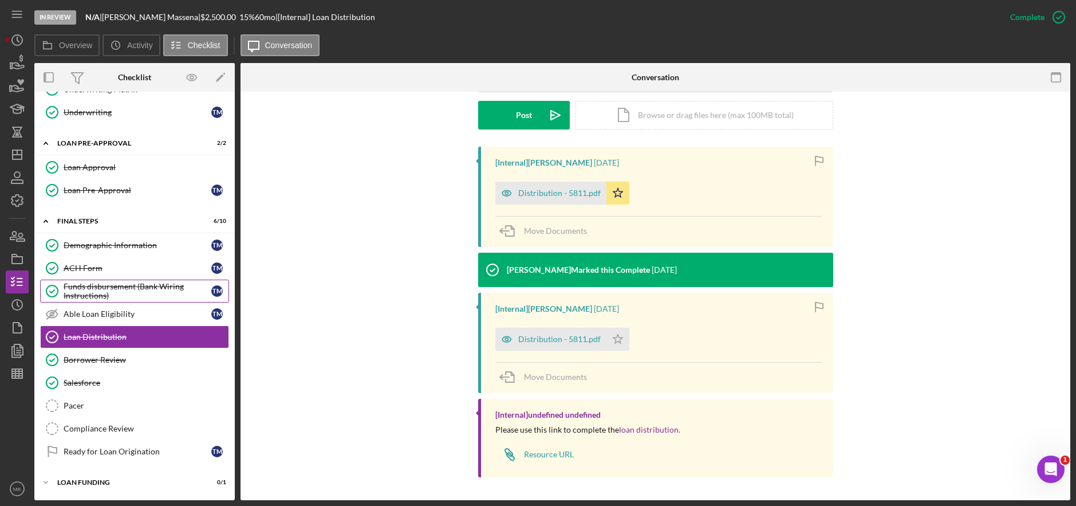
click at [109, 286] on div "Funds disbursement (Bank Wiring Instructions)" at bounding box center [138, 291] width 148 height 18
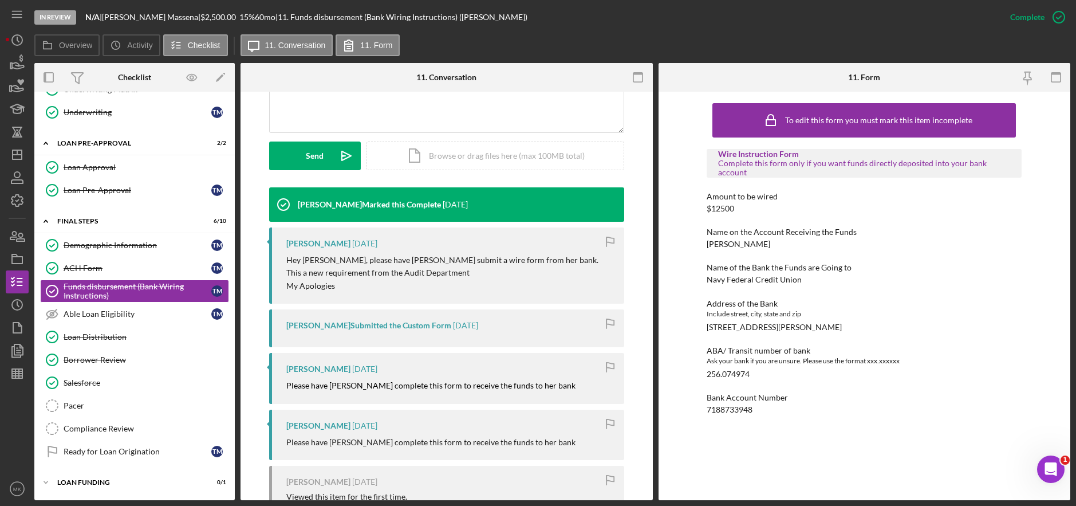
scroll to position [433, 0]
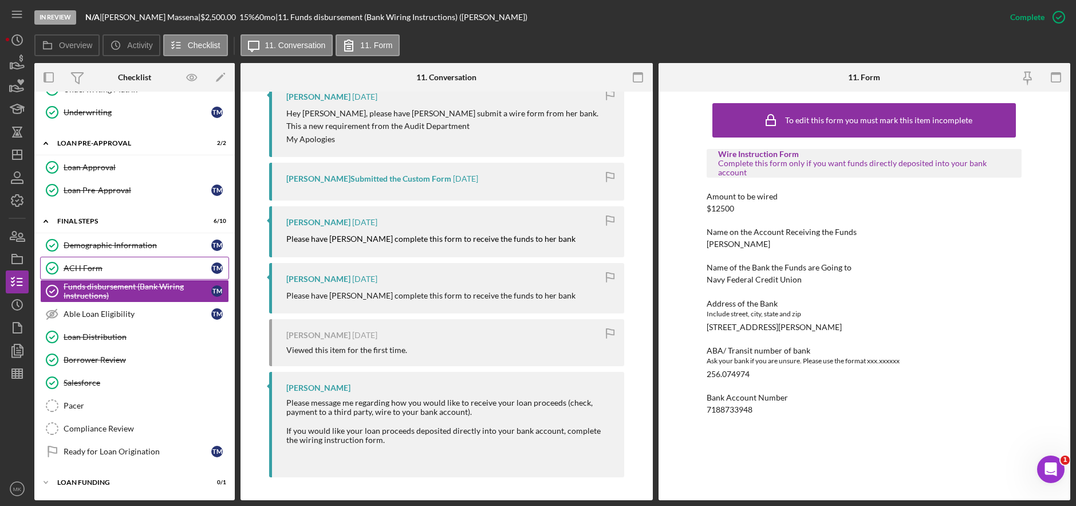
click at [108, 259] on link "ACH Form ACH Form T M" at bounding box center [134, 268] width 189 height 23
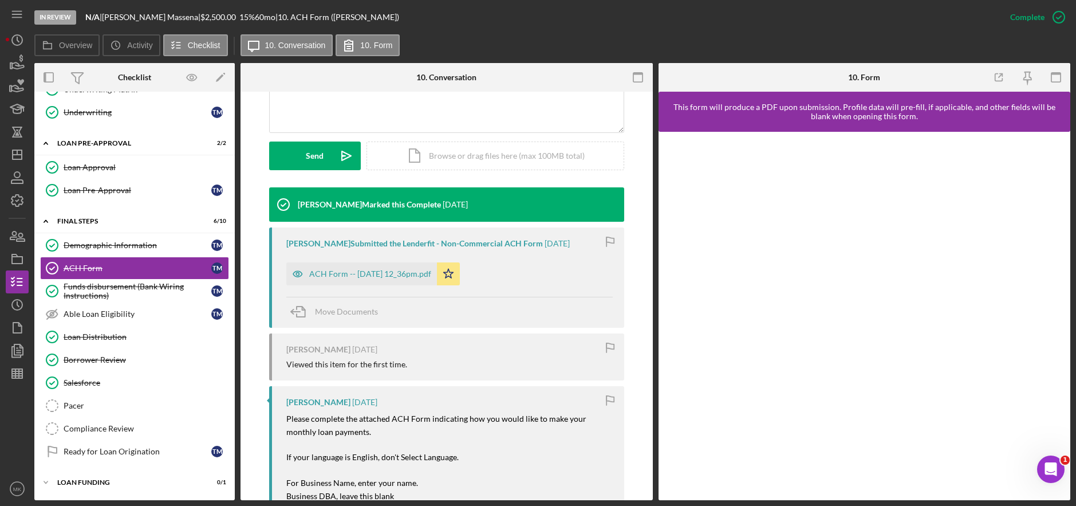
scroll to position [566, 0]
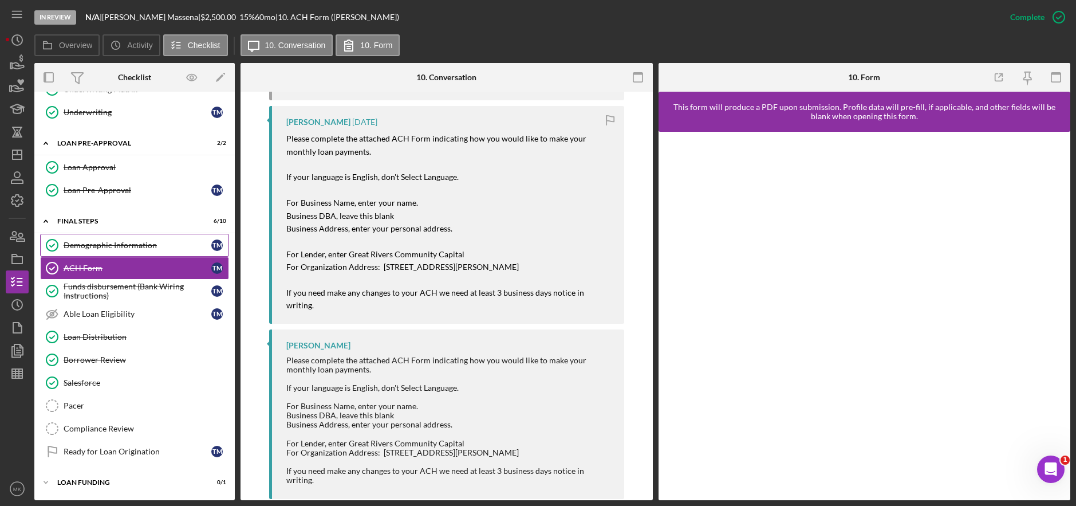
click at [109, 250] on link "Demographic Information Demographic Information T M" at bounding box center [134, 245] width 189 height 23
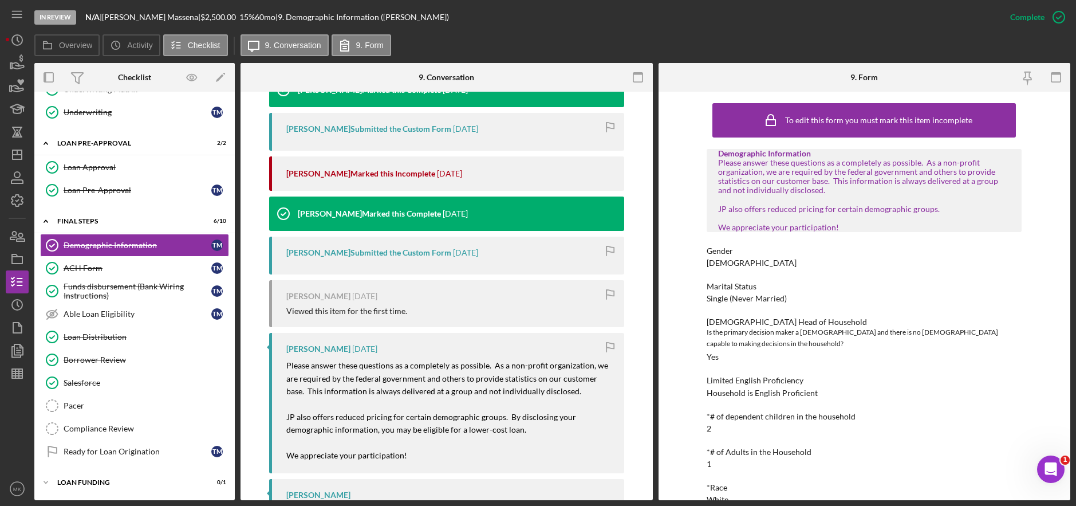
scroll to position [517, 0]
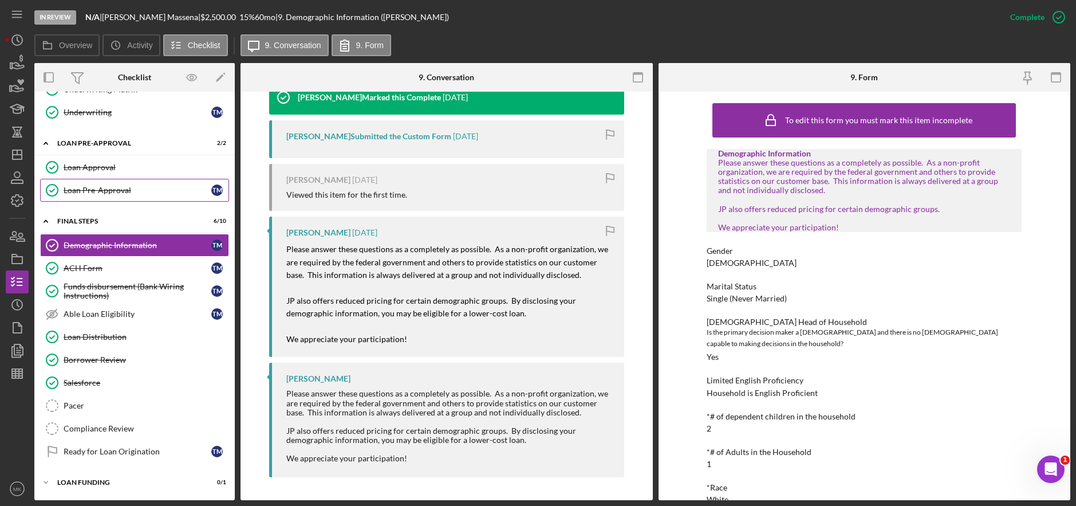
click at [113, 194] on div "Loan Pre-Approval" at bounding box center [138, 190] width 148 height 9
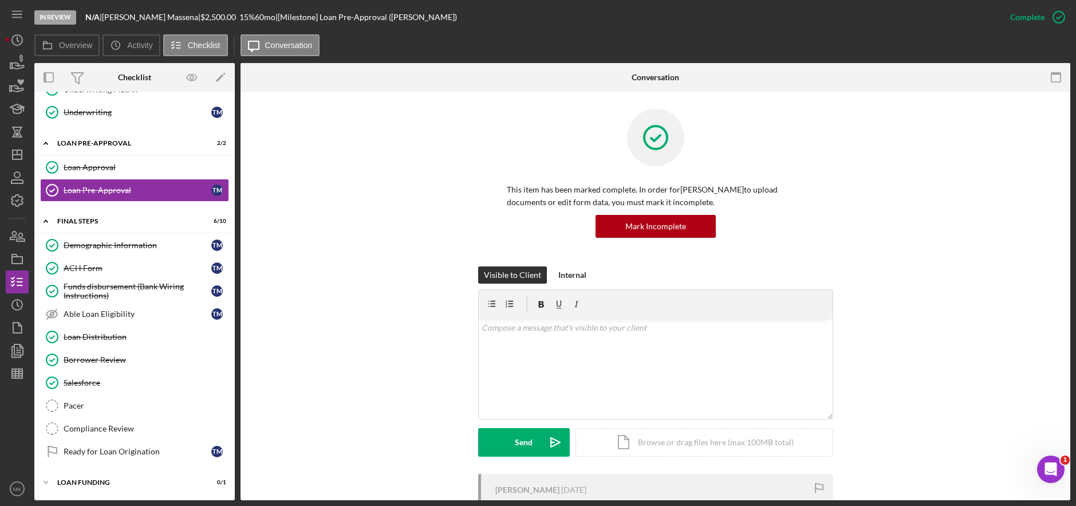
scroll to position [217, 0]
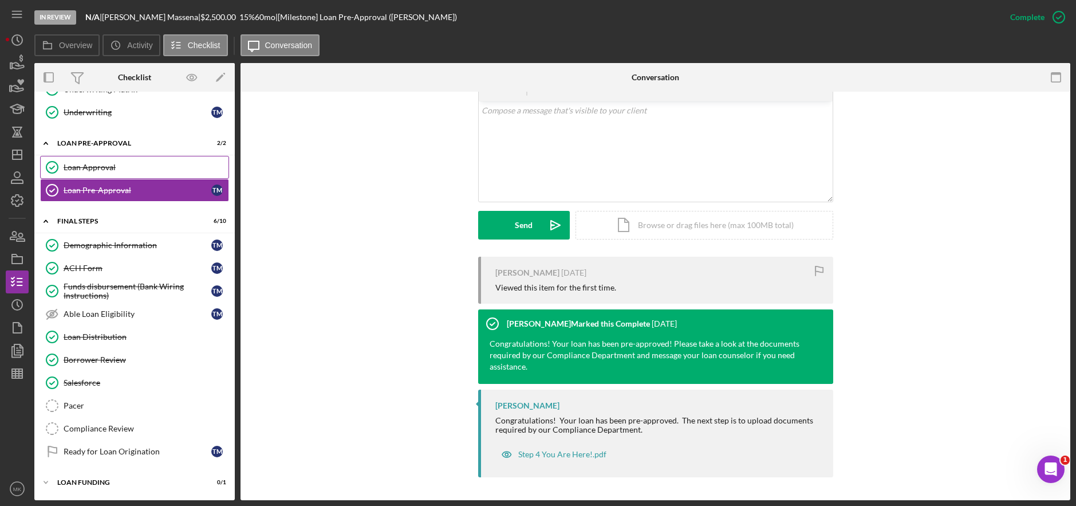
click at [96, 164] on div "Loan Approval" at bounding box center [146, 167] width 165 height 9
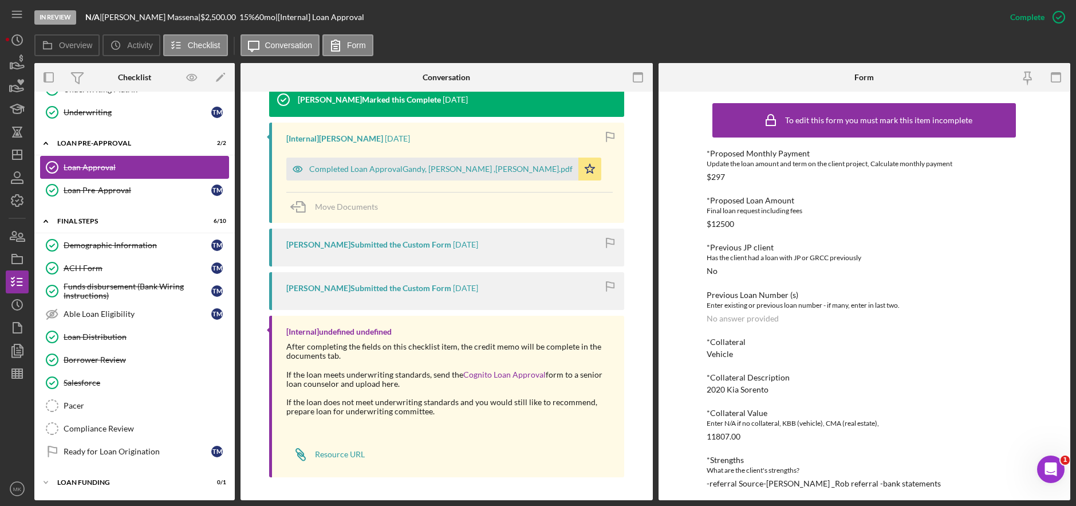
scroll to position [428, 0]
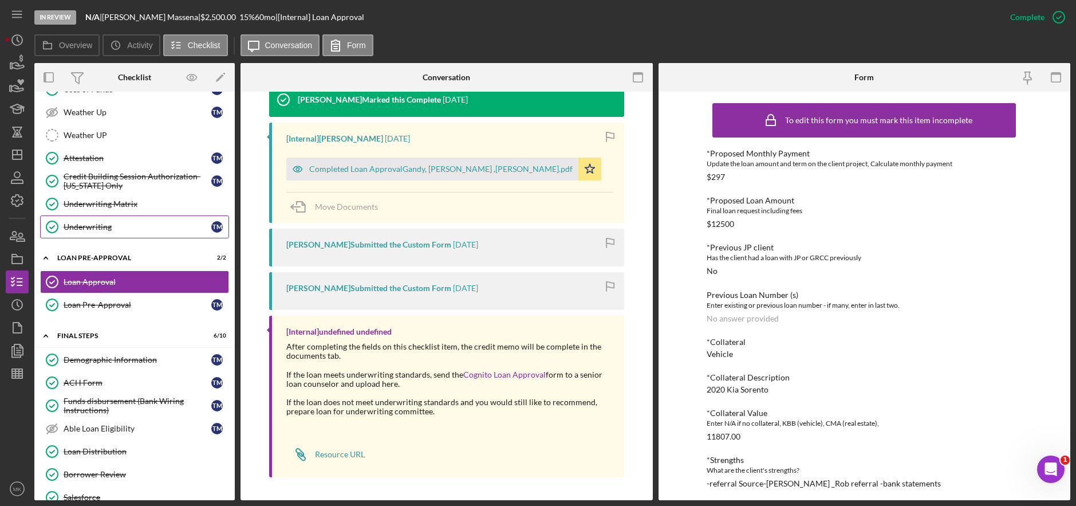
click at [90, 223] on div "Underwriting" at bounding box center [138, 226] width 148 height 9
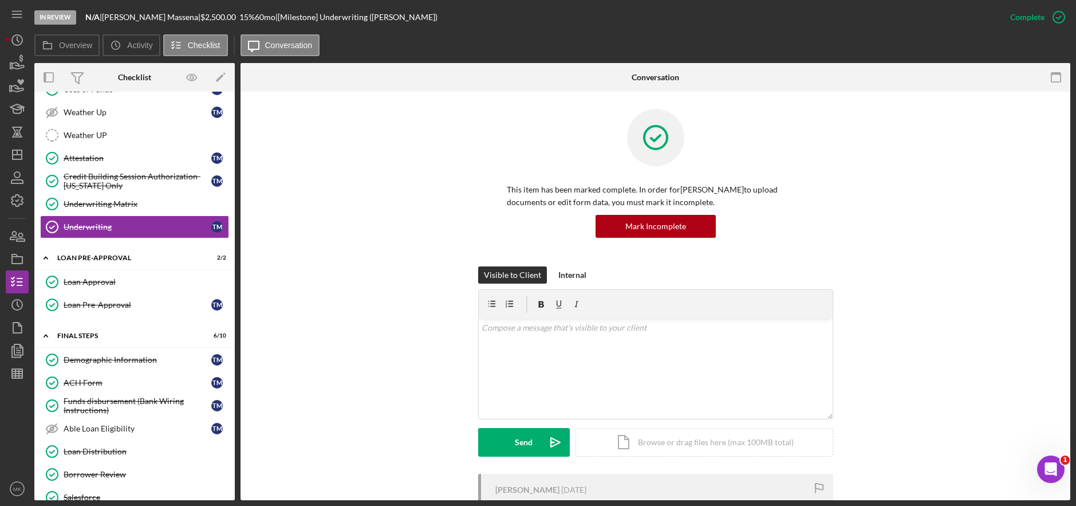
scroll to position [206, 0]
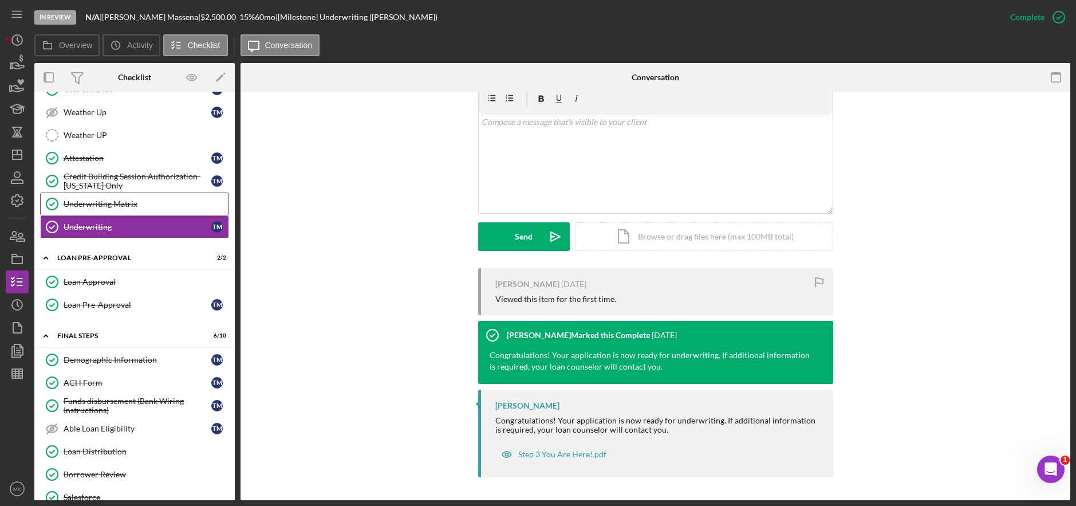
click at [89, 201] on div "Underwriting Matrix" at bounding box center [146, 203] width 165 height 9
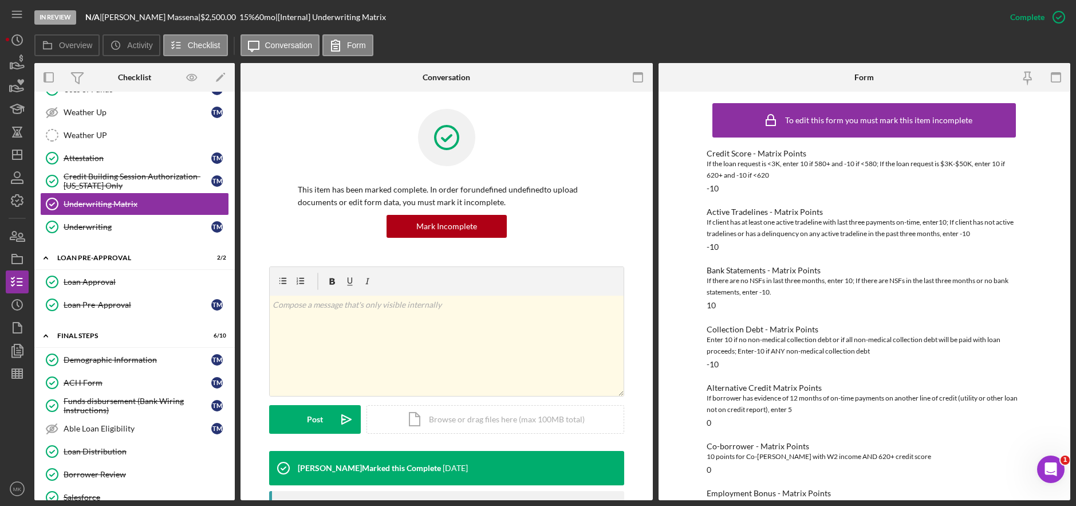
scroll to position [188, 0]
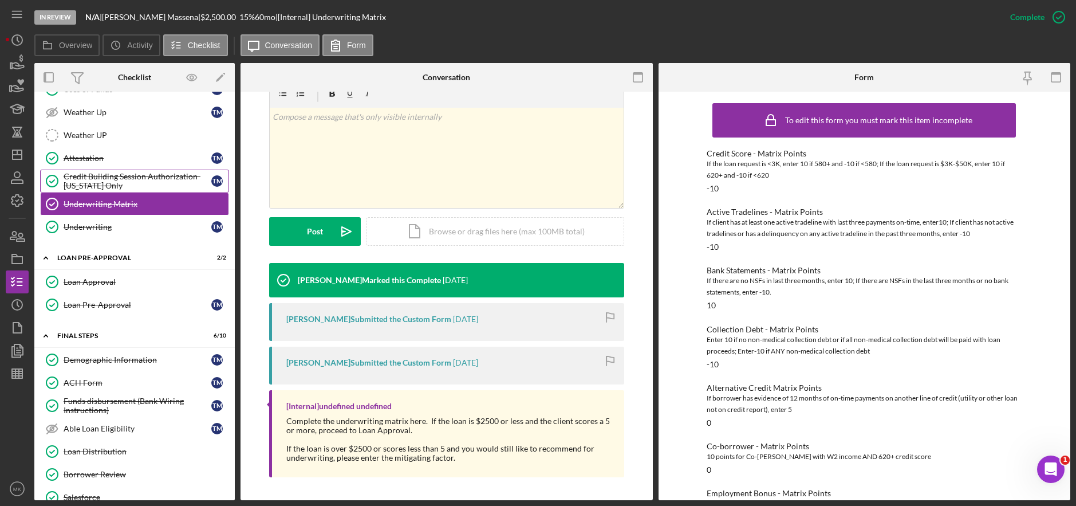
click at [146, 183] on div "Credit Building Session Authorization- [US_STATE] Only" at bounding box center [138, 181] width 148 height 18
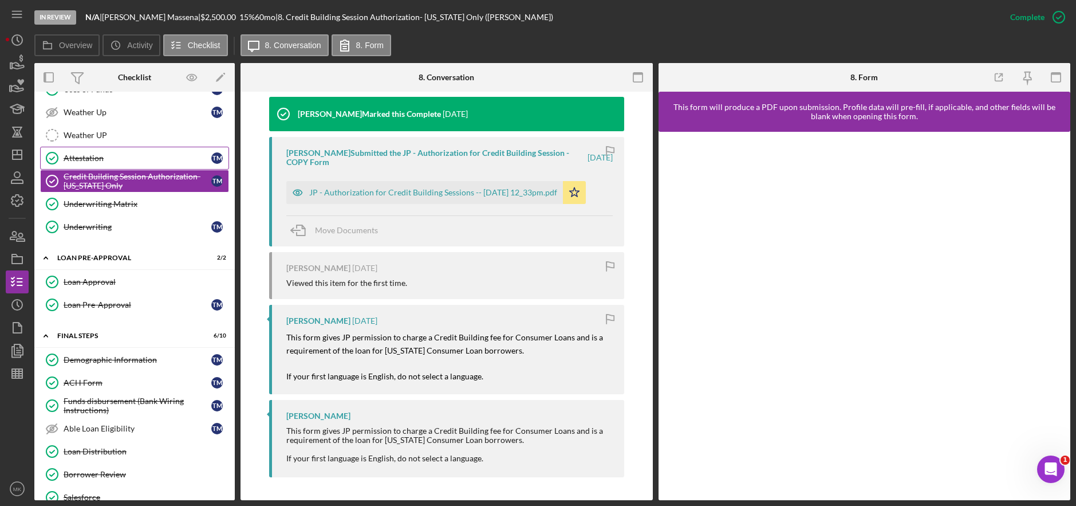
click at [88, 161] on div "Attestation" at bounding box center [138, 157] width 148 height 9
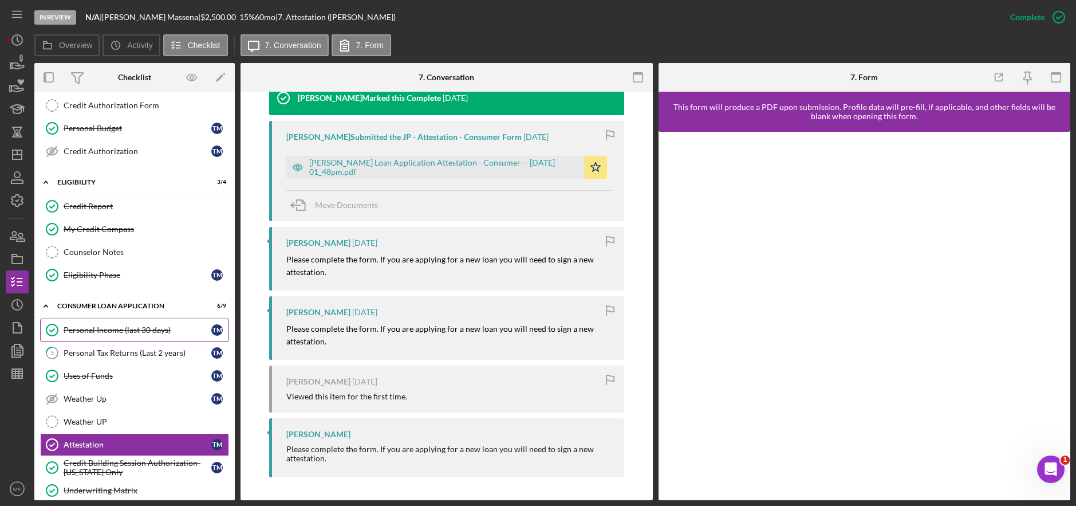
click at [126, 332] on div "Personal Income (last 30 days)" at bounding box center [138, 329] width 148 height 9
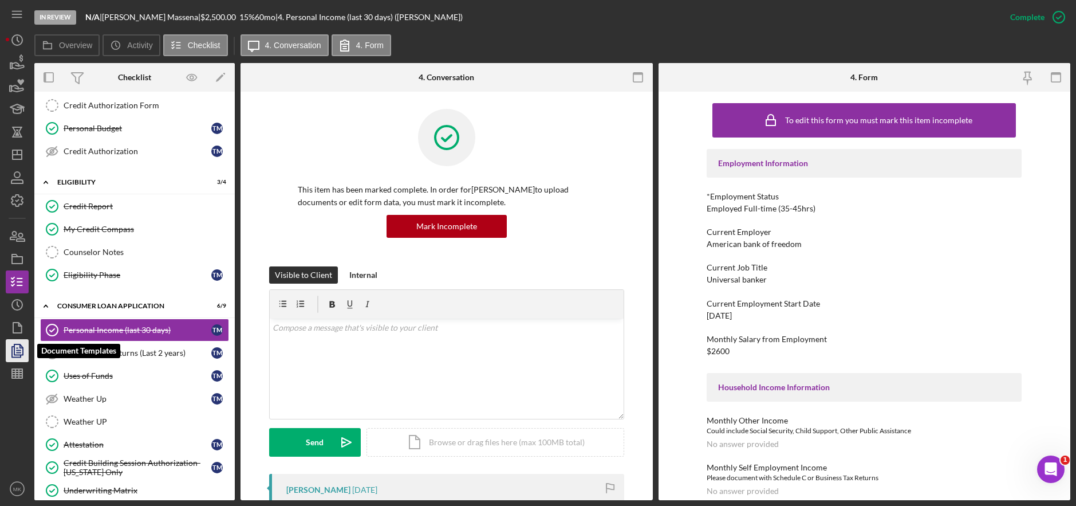
click at [18, 349] on icon "button" at bounding box center [17, 350] width 29 height 29
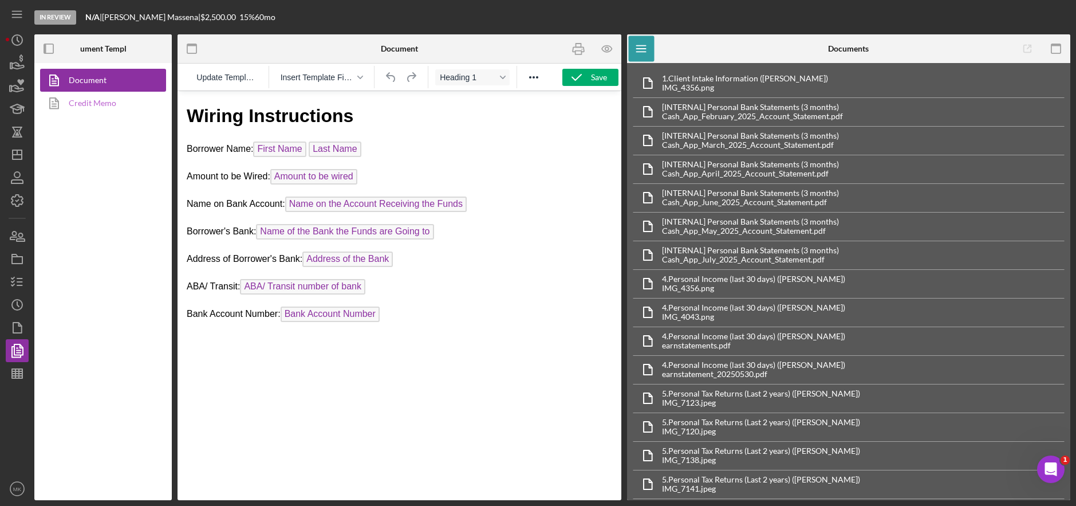
click at [107, 110] on link "Credit Memo" at bounding box center [100, 103] width 120 height 23
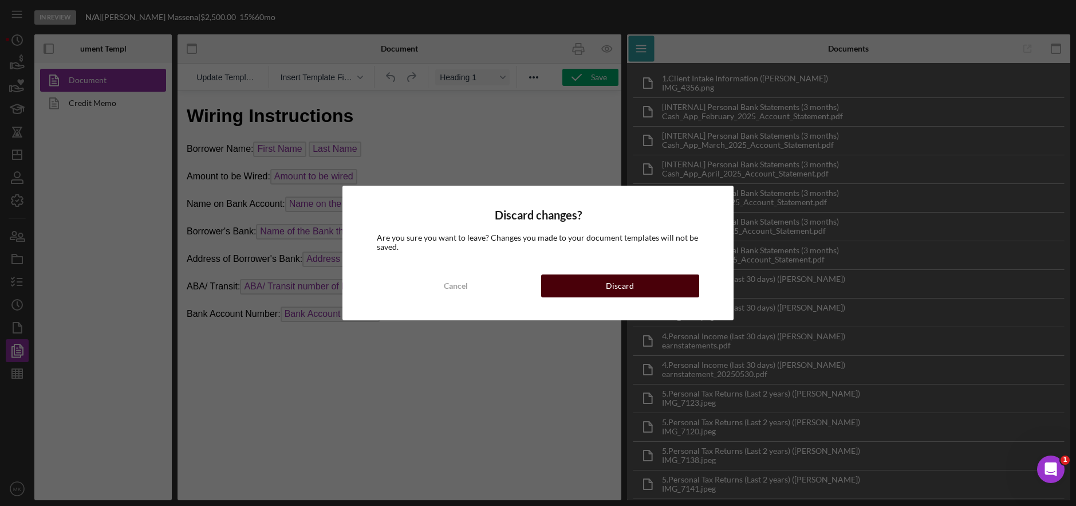
drag, startPoint x: 389, startPoint y: 177, endPoint x: 565, endPoint y: 276, distance: 202.3
click at [565, 276] on button "Discard" at bounding box center [620, 285] width 159 height 23
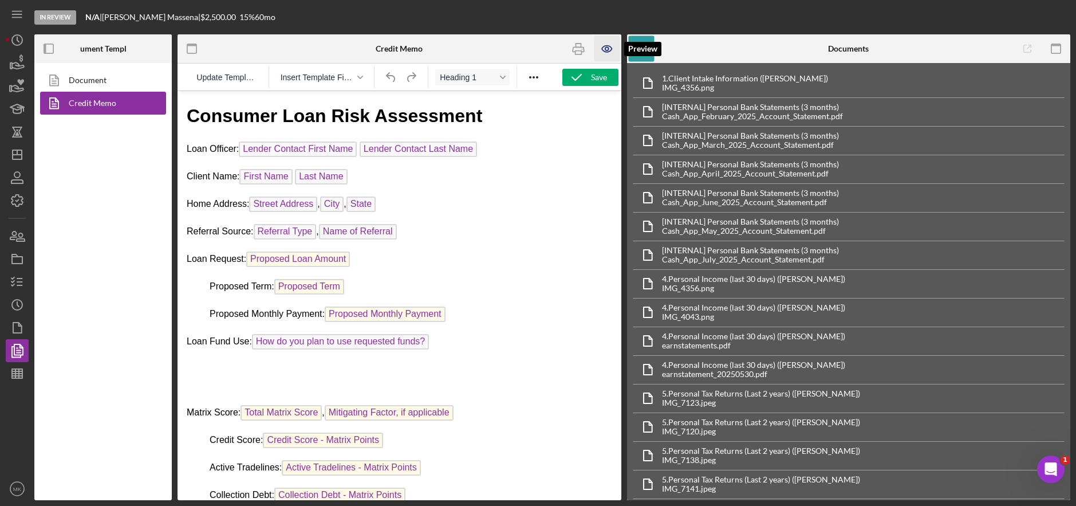
click at [604, 46] on icon "button" at bounding box center [607, 49] width 10 height 6
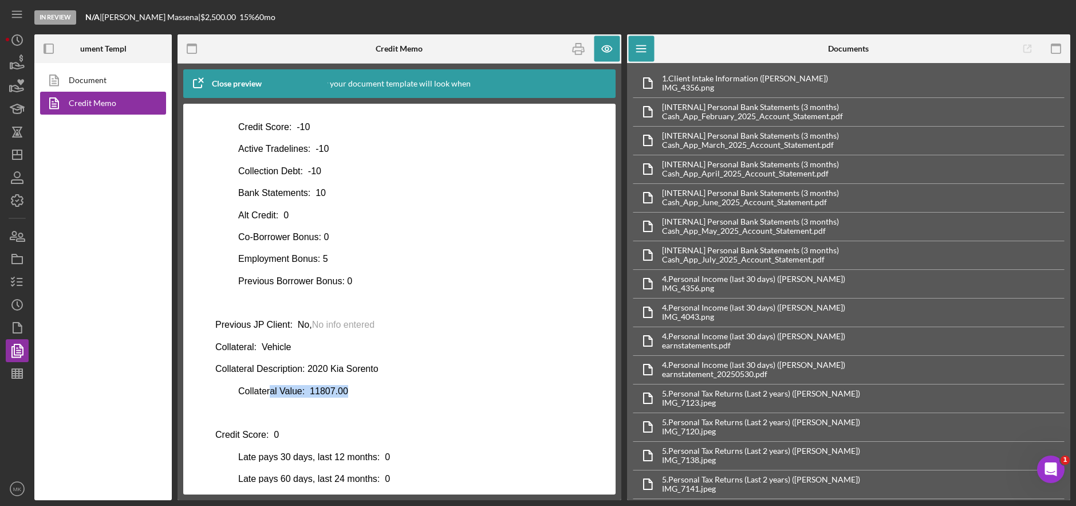
drag, startPoint x: 269, startPoint y: 393, endPoint x: 350, endPoint y: 395, distance: 81.9
click at [350, 395] on p "Collateral Value: 11807.00" at bounding box center [399, 391] width 368 height 13
drag, startPoint x: 350, startPoint y: 395, endPoint x: 361, endPoint y: 386, distance: 13.4
click at [361, 386] on p "Collateral Value: 11807.00" at bounding box center [399, 391] width 368 height 13
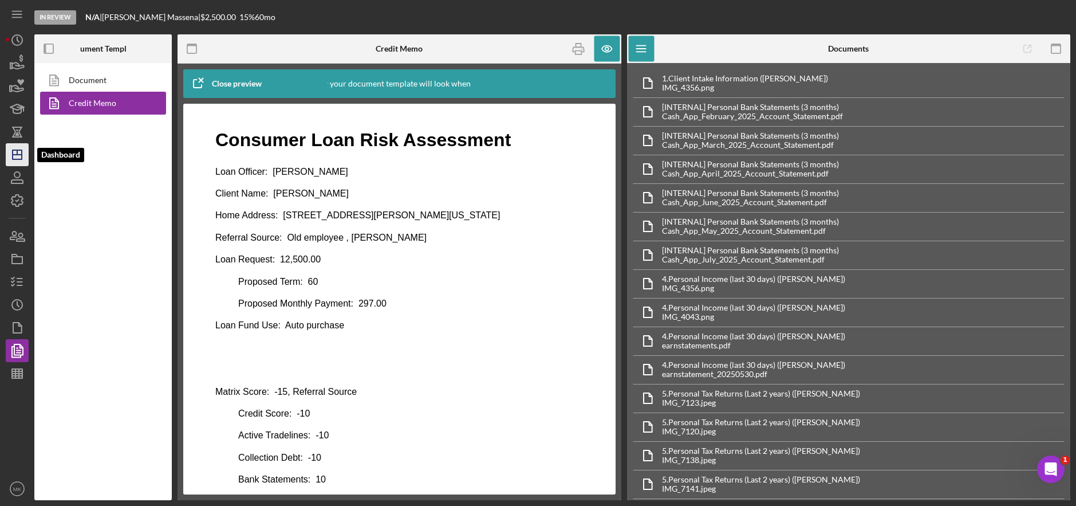
click at [19, 149] on icon "Icon/Dashboard" at bounding box center [17, 154] width 29 height 29
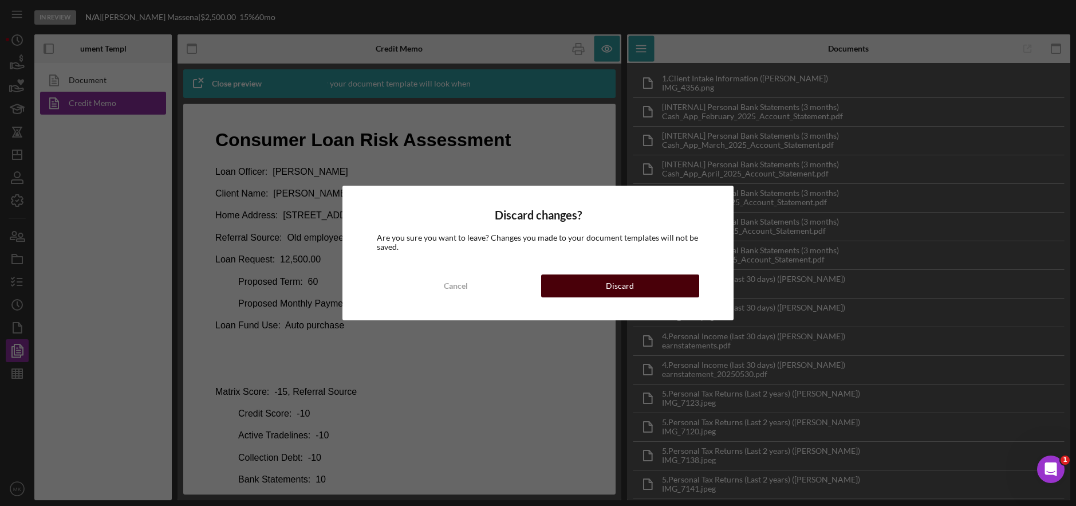
click at [616, 286] on div "Discard" at bounding box center [620, 285] width 28 height 23
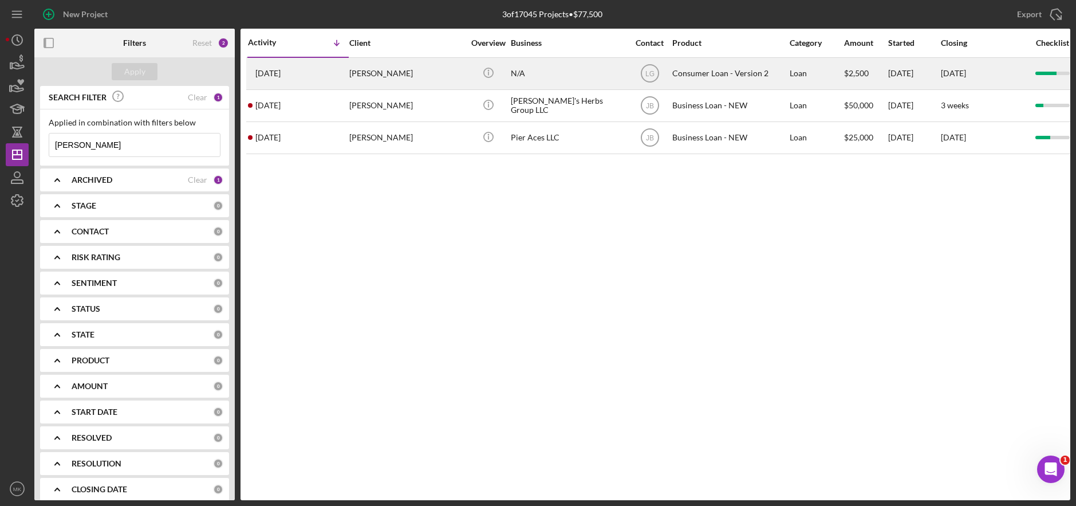
click at [413, 73] on div "[PERSON_NAME]" at bounding box center [406, 73] width 115 height 30
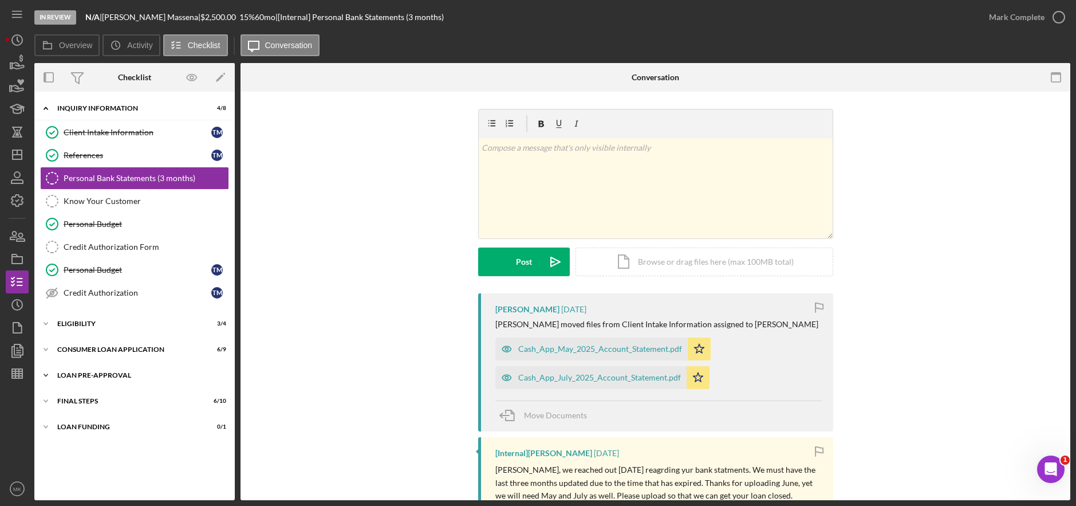
click at [119, 370] on div "Icon/Expander Loan Pre-Approval 2 / 2" at bounding box center [134, 375] width 200 height 23
click at [102, 348] on div "Consumer Loan Application" at bounding box center [138, 349] width 163 height 7
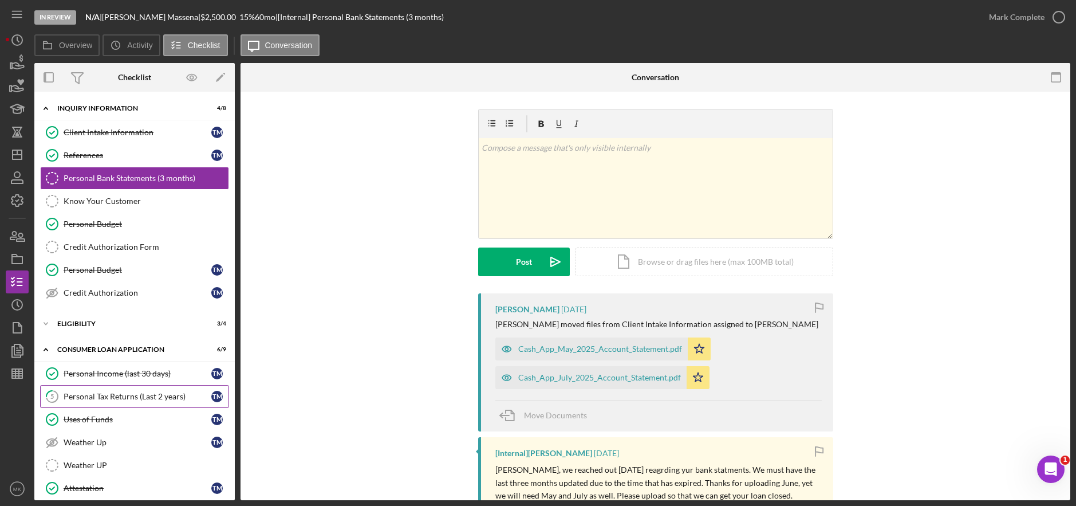
scroll to position [209, 0]
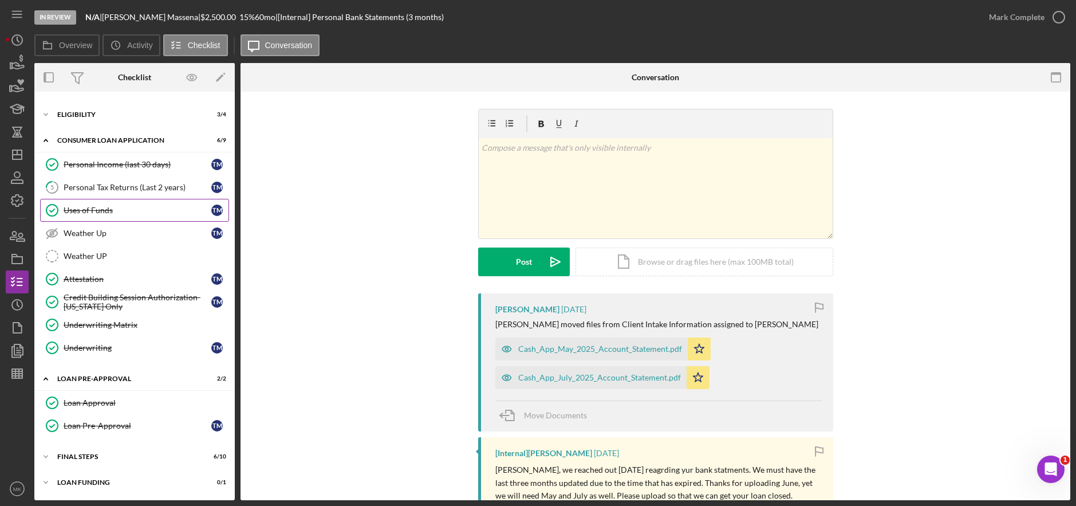
click at [98, 206] on div "Uses of Funds" at bounding box center [138, 210] width 148 height 9
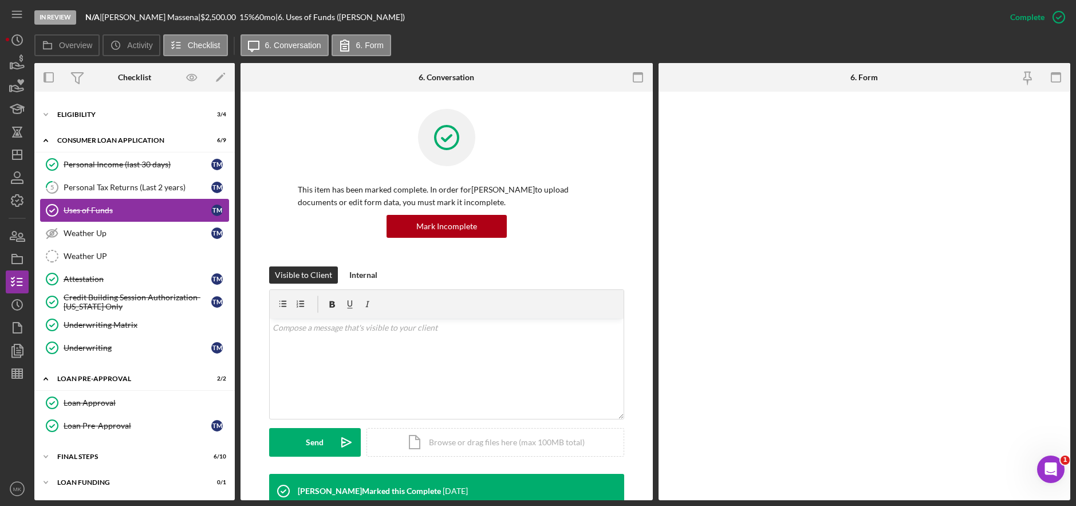
scroll to position [209, 0]
